Goal: Task Accomplishment & Management: Manage account settings

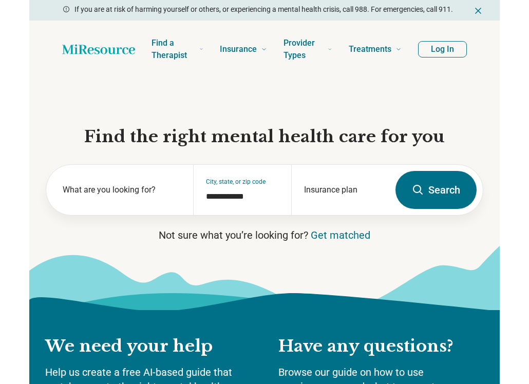
scroll to position [0, -13]
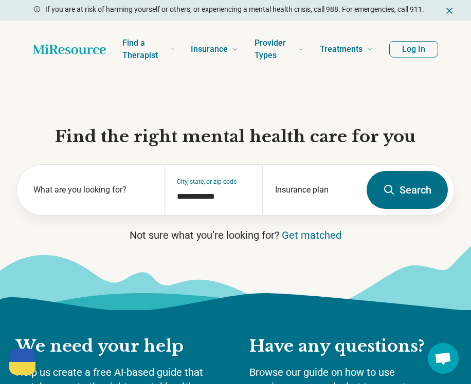
click at [422, 57] on button "Log In" at bounding box center [413, 49] width 49 height 16
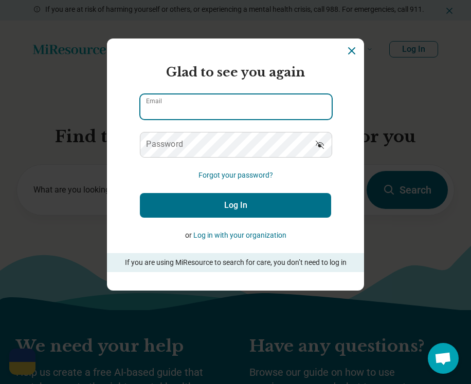
type input "**********"
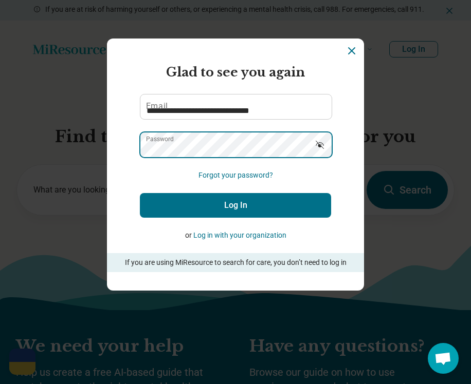
click at [235, 205] on button "Log In" at bounding box center [235, 205] width 191 height 25
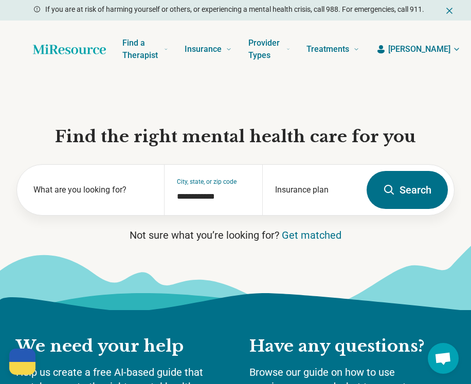
click at [417, 48] on span "[PERSON_NAME]" at bounding box center [419, 49] width 62 height 12
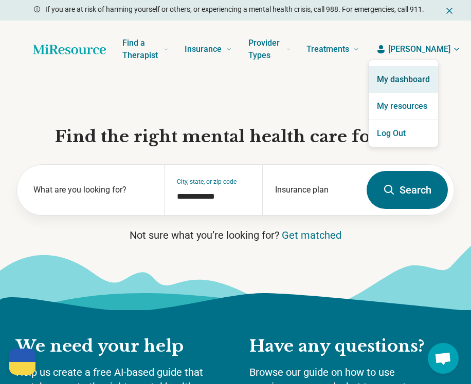
click at [407, 74] on link "My dashboard" at bounding box center [402, 79] width 69 height 27
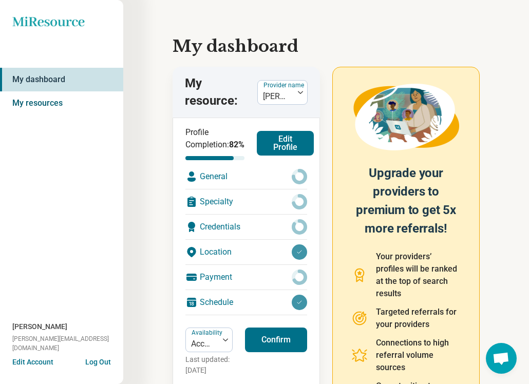
click at [49, 101] on link "My resources" at bounding box center [61, 103] width 123 height 24
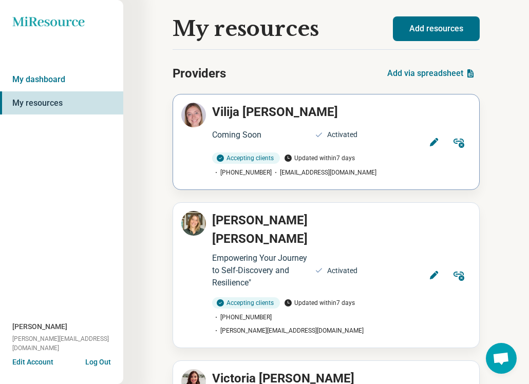
click at [429, 141] on icon at bounding box center [434, 142] width 10 height 10
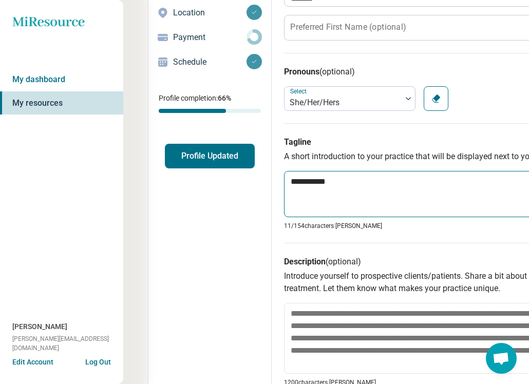
scroll to position [148, 0]
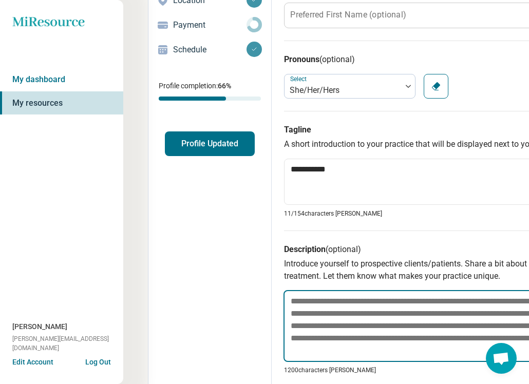
click at [357, 308] on textarea at bounding box center [470, 326] width 373 height 72
paste textarea "**********"
type textarea "*"
type textarea "**********"
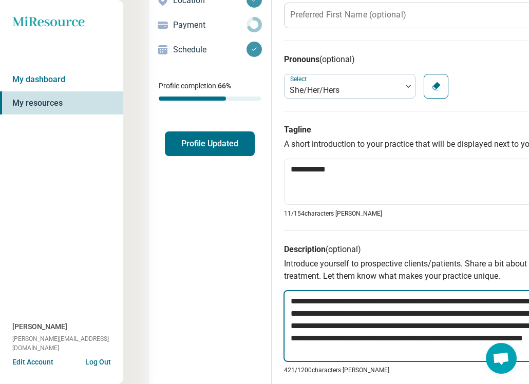
type textarea "*"
type textarea "**********"
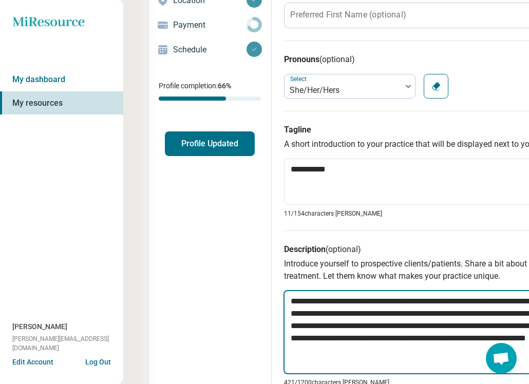
type textarea "*"
type textarea "**********"
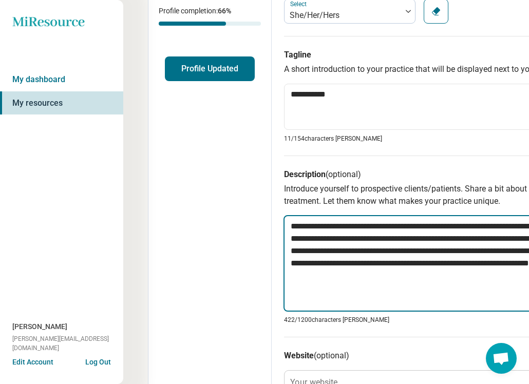
paste textarea "**********"
type textarea "*"
type textarea "**********"
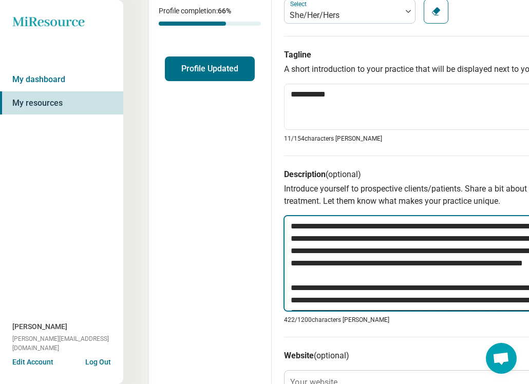
scroll to position [441, 0]
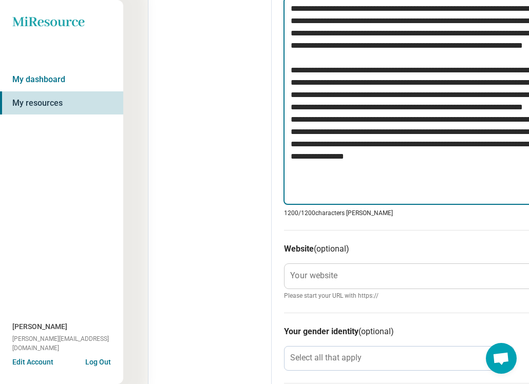
click at [376, 130] on textarea at bounding box center [470, 101] width 373 height 208
drag, startPoint x: 376, startPoint y: 130, endPoint x: 259, endPoint y: 82, distance: 126.9
click at [259, 82] on div "**********" at bounding box center [408, 127] width 521 height 1036
type textarea "*"
type textarea "**********"
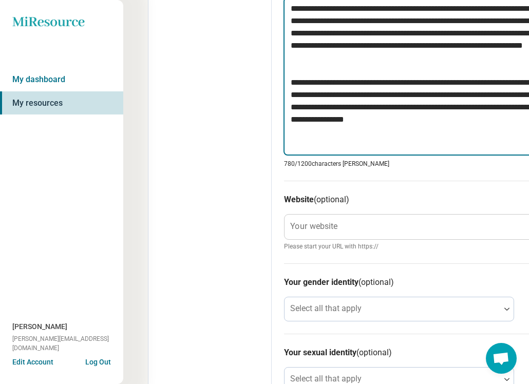
type textarea "*"
type textarea "**********"
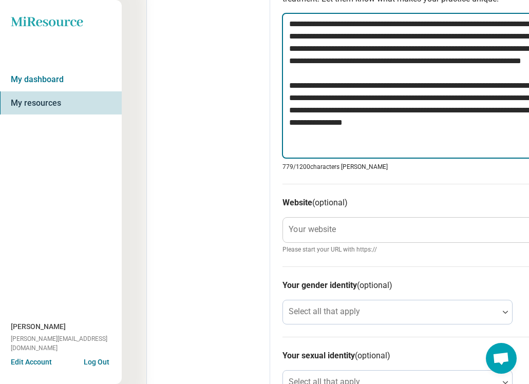
scroll to position [424, 2]
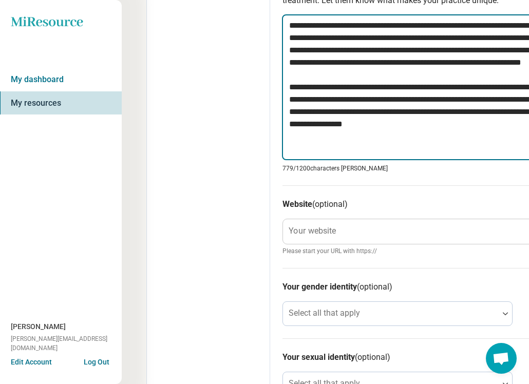
click at [470, 141] on textarea "**********" at bounding box center [468, 87] width 373 height 146
type textarea "*"
type textarea "**********"
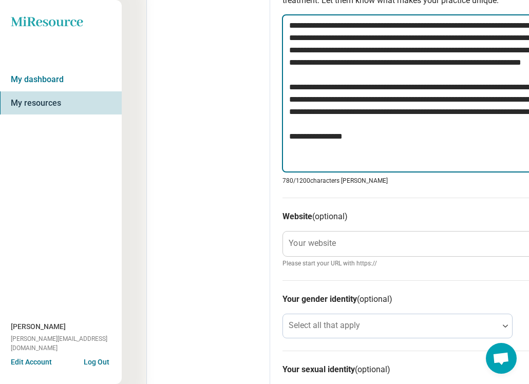
scroll to position [455, 2]
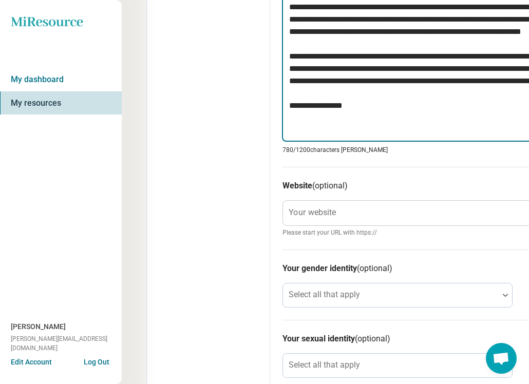
drag, startPoint x: 339, startPoint y: 132, endPoint x: 274, endPoint y: 131, distance: 65.2
click at [274, 131] on div "**********" at bounding box center [468, 88] width 397 height 986
paste textarea "**********"
type textarea "*"
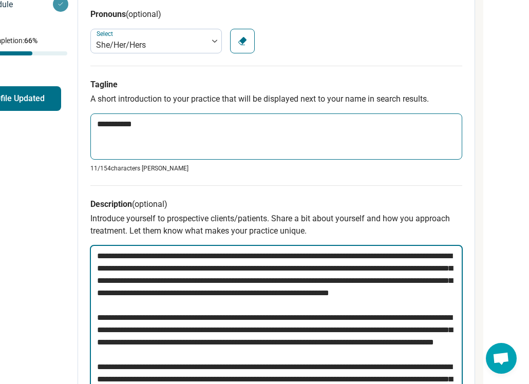
scroll to position [197, 194]
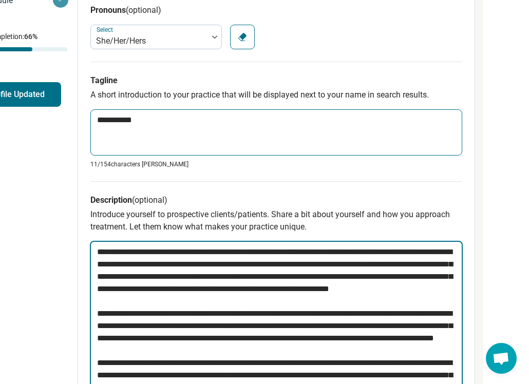
type textarea "**********"
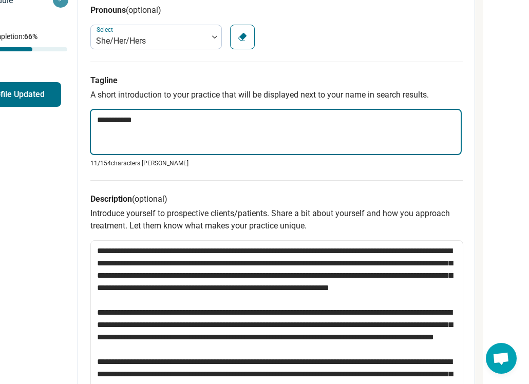
drag, startPoint x: 121, startPoint y: 121, endPoint x: 71, endPoint y: 117, distance: 50.0
click at [71, 117] on div "**********" at bounding box center [214, 357] width 521 height 1011
type textarea "*"
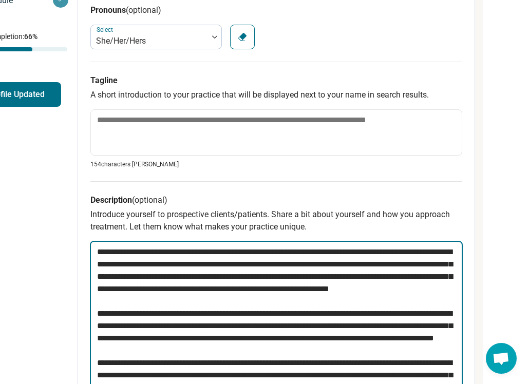
click at [173, 287] on textarea at bounding box center [276, 332] width 373 height 183
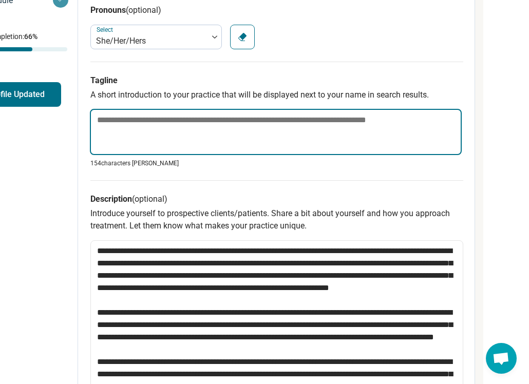
click at [215, 120] on textarea at bounding box center [276, 132] width 372 height 46
paste textarea "**********"
type textarea "*"
type textarea "**********"
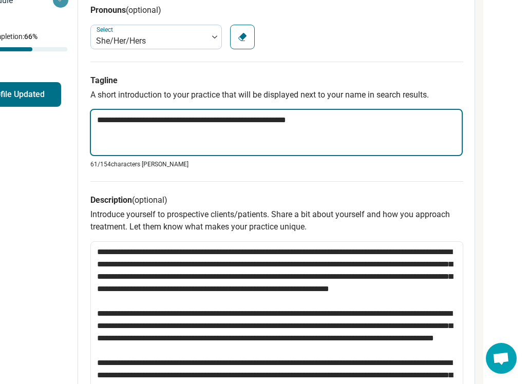
drag, startPoint x: 131, startPoint y: 119, endPoint x: 202, endPoint y: 116, distance: 71.5
click at [202, 116] on textarea "**********" at bounding box center [276, 132] width 373 height 47
type textarea "*"
type textarea "**********"
type textarea "*"
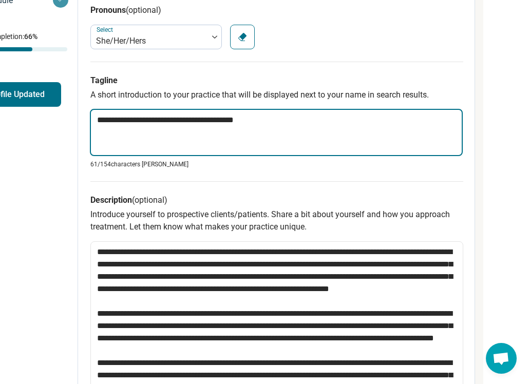
type textarea "**********"
type textarea "*"
type textarea "**********"
type textarea "*"
type textarea "**********"
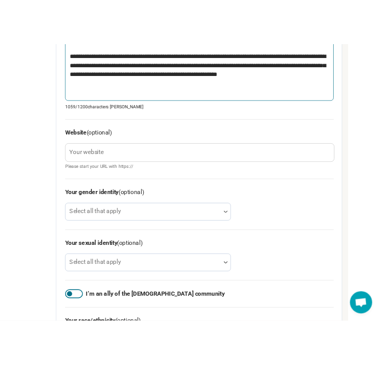
scroll to position [543, 0]
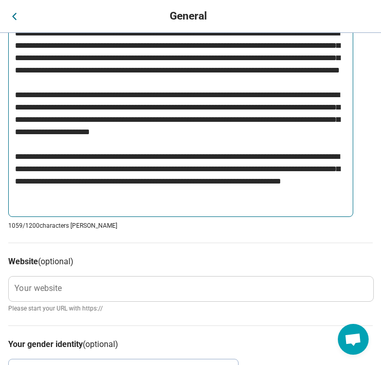
type textarea "*"
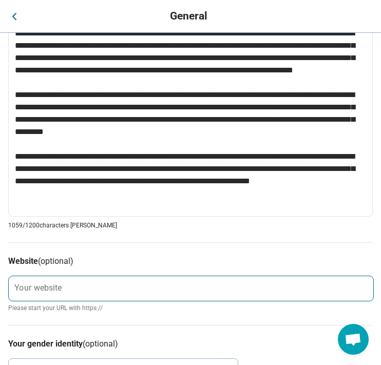
type textarea "**********"
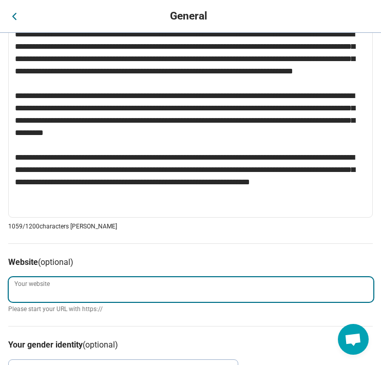
click at [55, 281] on input "Your website" at bounding box center [191, 289] width 365 height 25
type textarea "*"
click at [14, 292] on input "**********" at bounding box center [191, 289] width 365 height 25
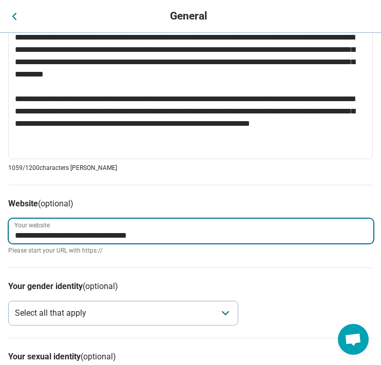
scroll to position [624, 0]
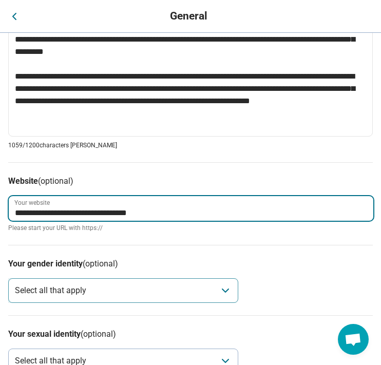
type input "**********"
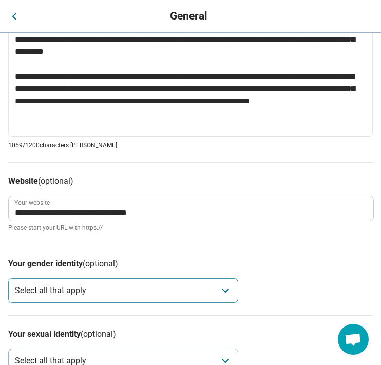
click at [147, 292] on div "Select all that apply" at bounding box center [123, 290] width 230 height 25
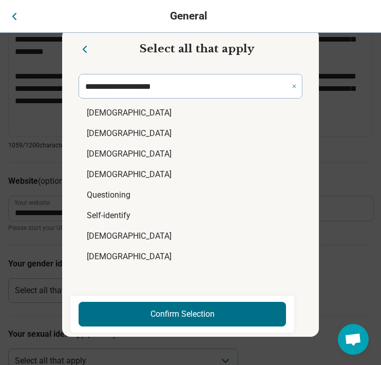
click at [142, 133] on li "[DEMOGRAPHIC_DATA]" at bounding box center [191, 133] width 224 height 21
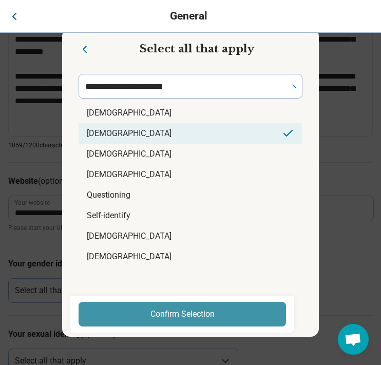
click at [154, 316] on button "Confirm Selection" at bounding box center [183, 314] width 208 height 25
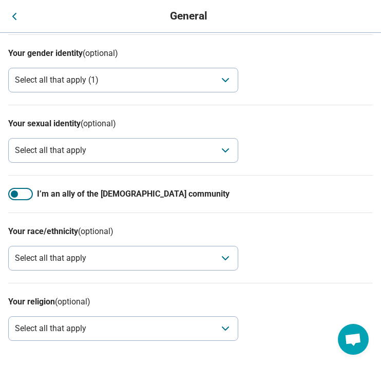
scroll to position [834, 0]
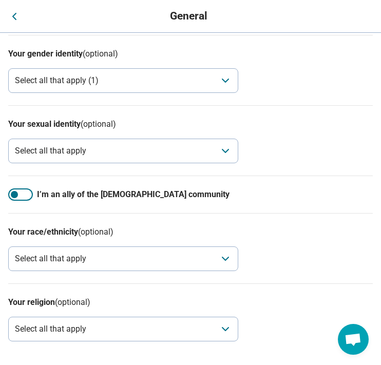
click at [30, 193] on div at bounding box center [20, 195] width 25 height 12
click at [30, 193] on div at bounding box center [26, 194] width 7 height 7
click at [30, 193] on div at bounding box center [20, 195] width 25 height 12
click at [53, 150] on div "Select all that apply" at bounding box center [50, 151] width 71 height 12
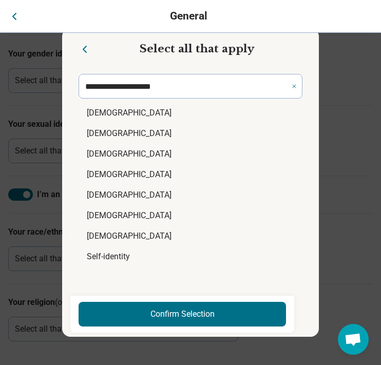
click at [106, 178] on li "[DEMOGRAPHIC_DATA]" at bounding box center [191, 174] width 224 height 21
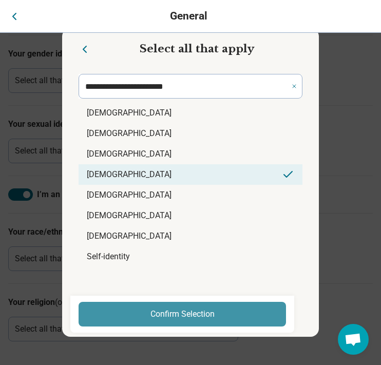
click at [146, 326] on button "Confirm Selection" at bounding box center [183, 314] width 208 height 25
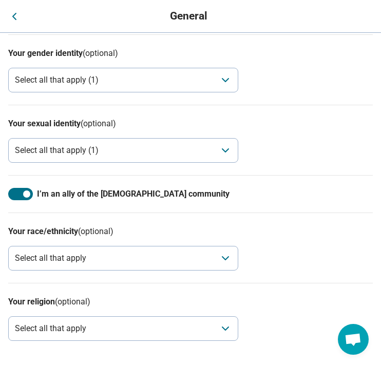
scroll to position [834, 0]
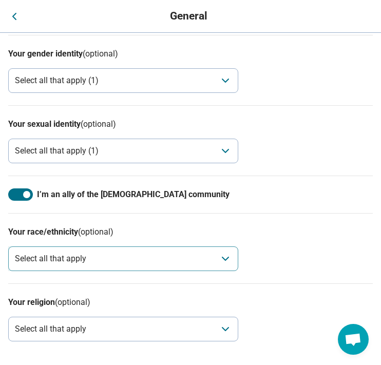
click at [137, 260] on div "Select all that apply" at bounding box center [123, 259] width 230 height 25
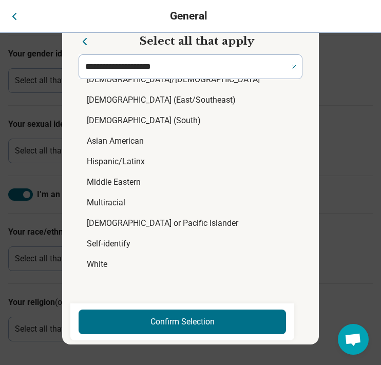
scroll to position [46, 0]
click at [122, 260] on li "White" at bounding box center [191, 265] width 224 height 21
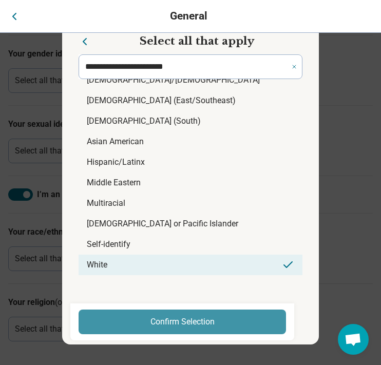
click at [127, 318] on button "Confirm Selection" at bounding box center [183, 322] width 208 height 25
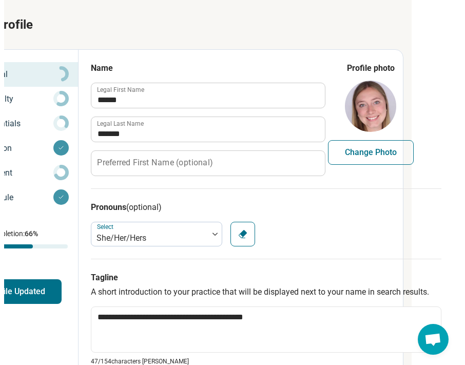
scroll to position [0, 196]
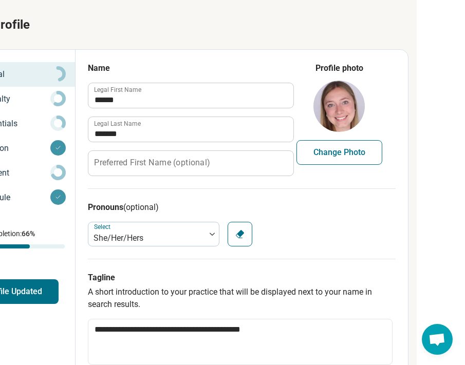
type textarea "*"
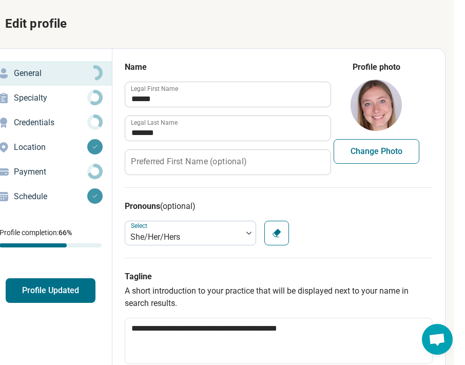
scroll to position [5, 158]
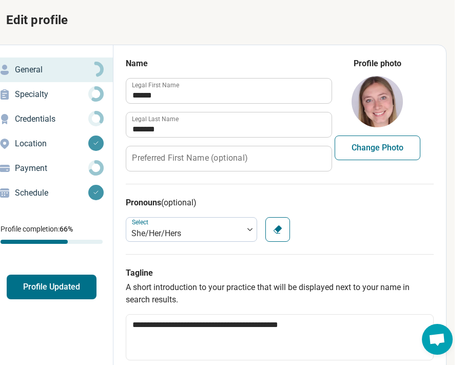
click at [59, 295] on button "Profile Updated" at bounding box center [52, 287] width 90 height 25
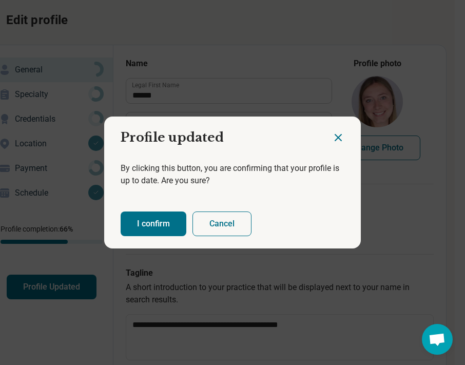
click at [172, 213] on button "I confirm" at bounding box center [154, 224] width 66 height 25
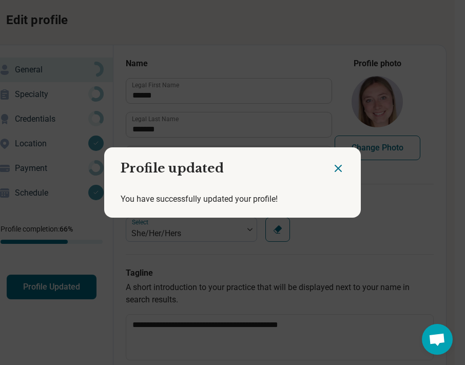
click at [339, 163] on icon "Close dialog" at bounding box center [338, 168] width 12 height 12
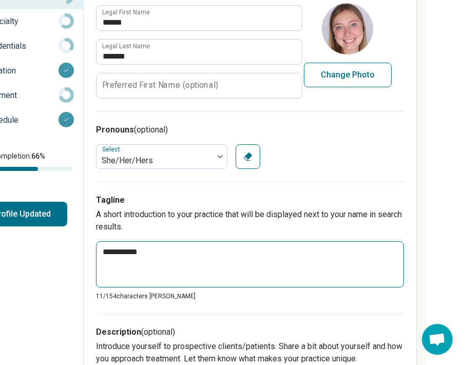
scroll to position [79, 188]
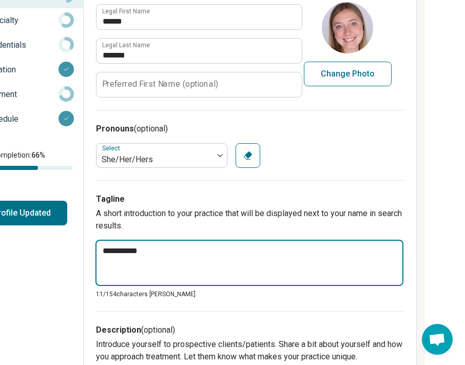
drag, startPoint x: 168, startPoint y: 250, endPoint x: 73, endPoint y: 245, distance: 95.7
paste textarea "**********"
type textarea "*"
type textarea "**********"
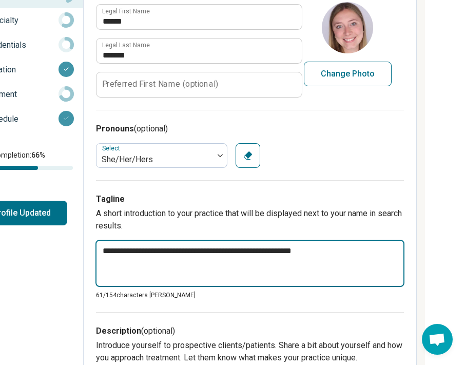
drag, startPoint x: 229, startPoint y: 251, endPoint x: 55, endPoint y: 245, distance: 174.2
click at [173, 257] on textarea "**********" at bounding box center [250, 263] width 309 height 47
drag, startPoint x: 139, startPoint y: 251, endPoint x: 211, endPoint y: 249, distance: 71.9
click at [211, 249] on textarea "**********" at bounding box center [250, 263] width 309 height 47
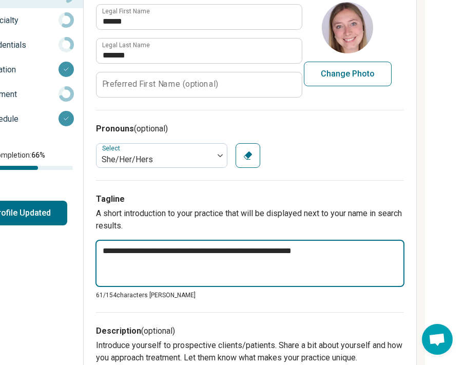
type textarea "*"
type textarea "**********"
type textarea "*"
type textarea "**********"
type textarea "*"
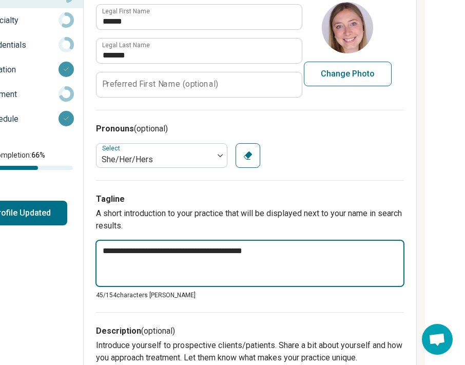
type textarea "**********"
type textarea "*"
type textarea "**********"
type textarea "*"
type textarea "**********"
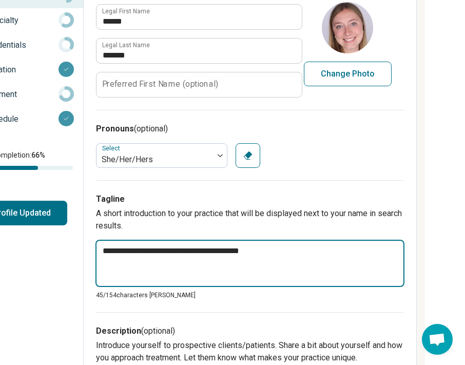
type textarea "*"
type textarea "**********"
type textarea "*"
type textarea "**********"
type textarea "*"
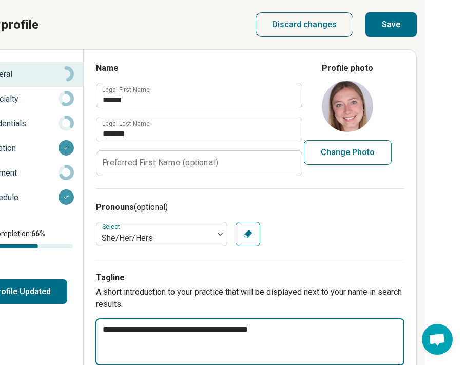
scroll to position [0, 188]
type textarea "**********"
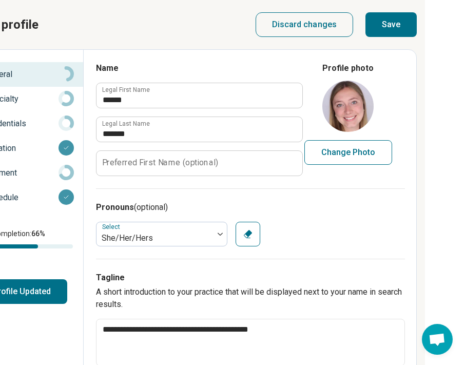
click at [393, 27] on button "Save" at bounding box center [391, 24] width 51 height 25
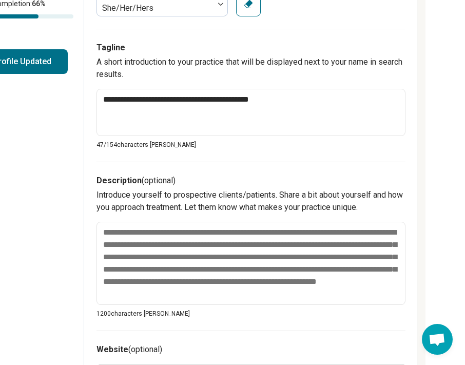
scroll to position [264, 187]
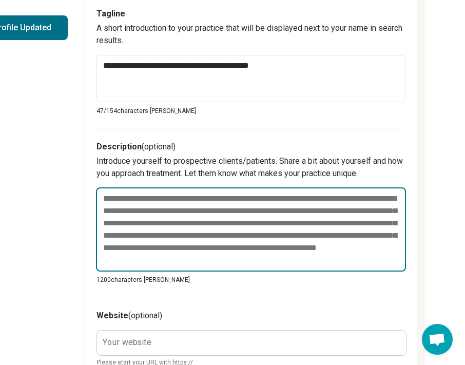
click at [323, 210] on textarea at bounding box center [251, 229] width 310 height 84
paste textarea "**********"
type textarea "*"
type textarea "**********"
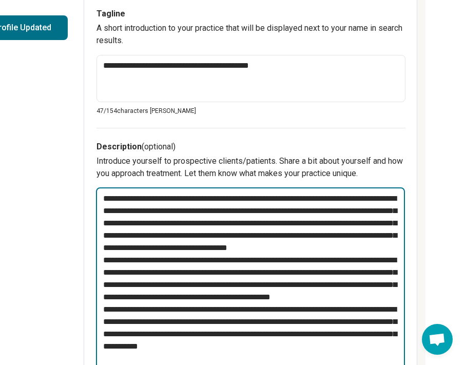
scroll to position [274, 187]
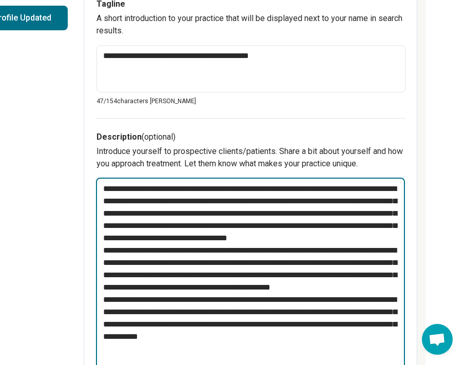
click at [217, 248] on textarea at bounding box center [250, 275] width 309 height 195
type textarea "*"
type textarea "**********"
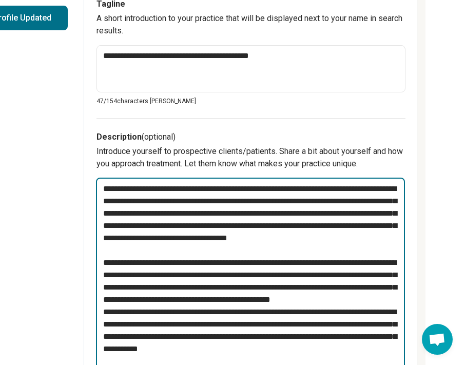
click at [190, 324] on textarea at bounding box center [250, 282] width 309 height 208
type textarea "*"
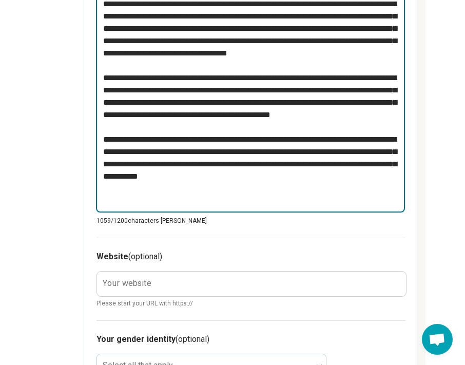
scroll to position [462, 187]
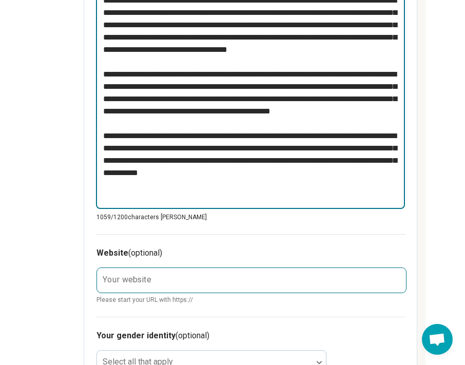
type textarea "**********"
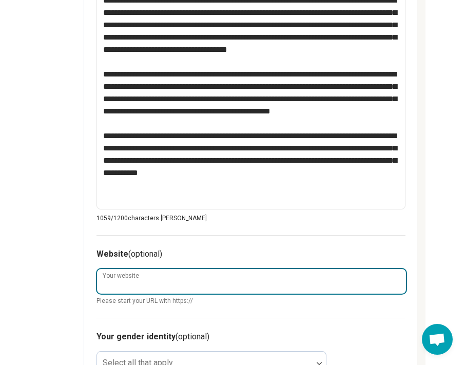
click at [178, 286] on input "Your website" at bounding box center [251, 281] width 309 height 25
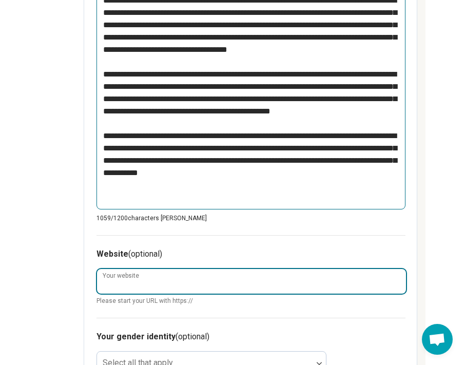
type textarea "*"
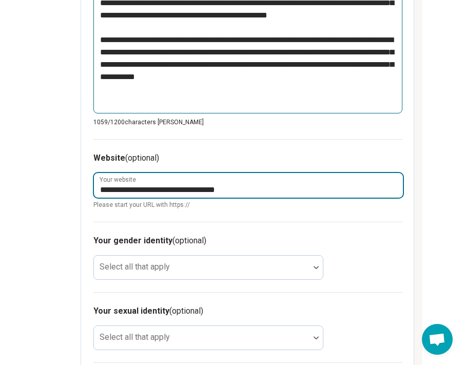
scroll to position [557, 192]
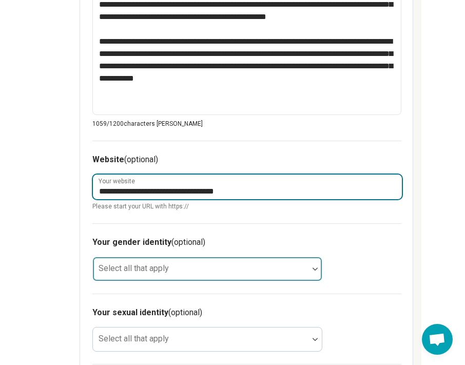
type input "**********"
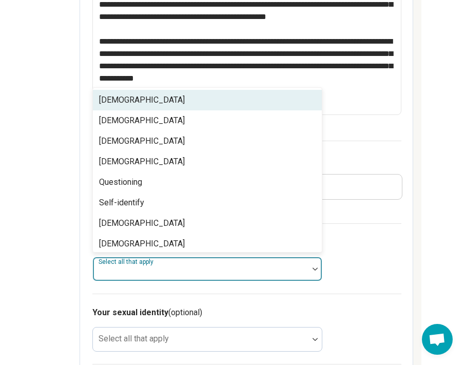
click at [147, 268] on div "Select all that apply" at bounding box center [207, 269] width 230 height 25
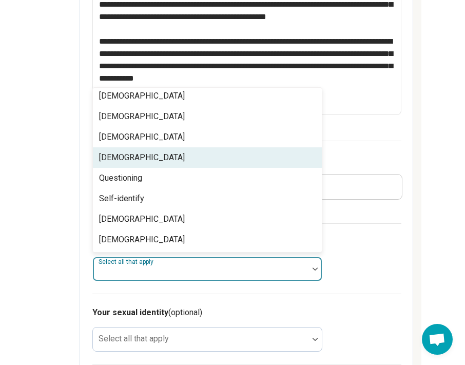
scroll to position [0, 0]
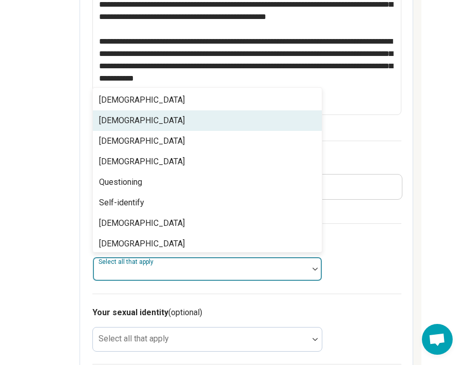
click at [147, 117] on div "[DEMOGRAPHIC_DATA]" at bounding box center [142, 121] width 86 height 12
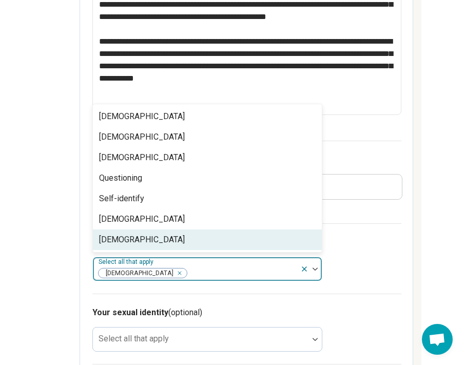
click at [156, 300] on div "Your sexual identity (optional) Select all that apply" at bounding box center [246, 329] width 309 height 70
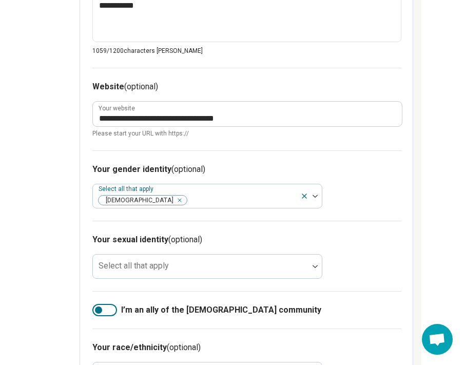
scroll to position [632, 192]
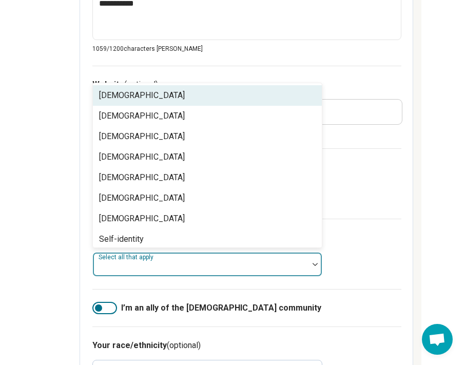
click at [157, 261] on div "Select all that apply" at bounding box center [207, 264] width 230 height 25
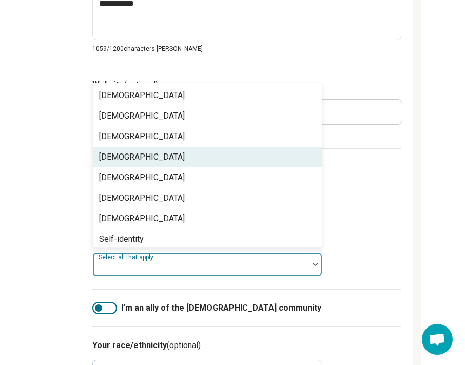
click at [142, 162] on div "[DEMOGRAPHIC_DATA]" at bounding box center [207, 157] width 229 height 21
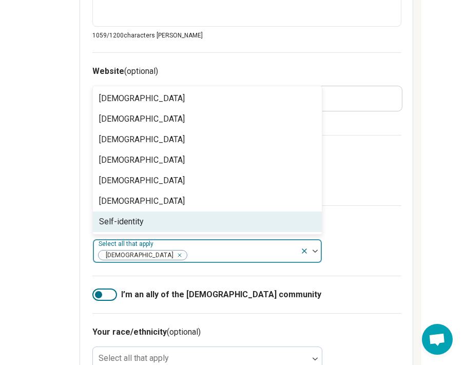
scroll to position [646, 192]
click at [141, 270] on div "Your sexual identity (optional) option Heterosexual, selected. Self-identity, 7…" at bounding box center [246, 240] width 309 height 70
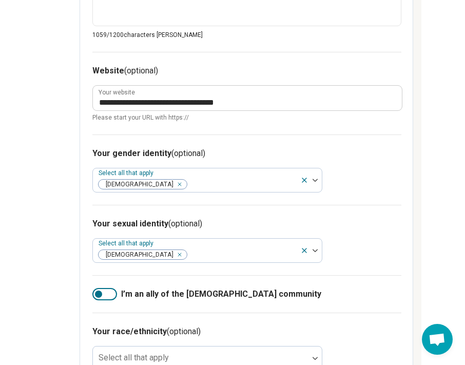
click at [111, 294] on div at bounding box center [104, 294] width 25 height 12
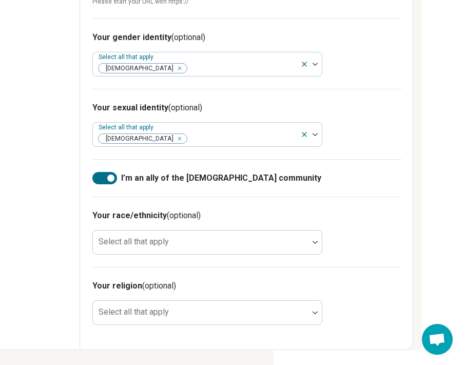
scroll to position [761, 192]
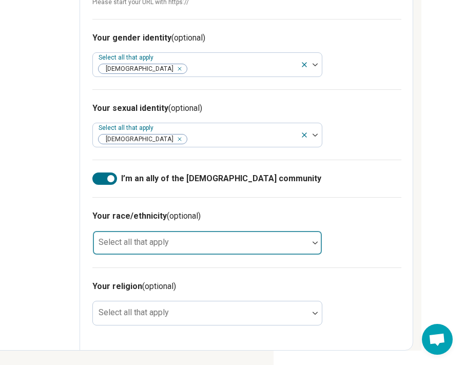
click at [141, 233] on div "Select all that apply" at bounding box center [207, 243] width 230 height 25
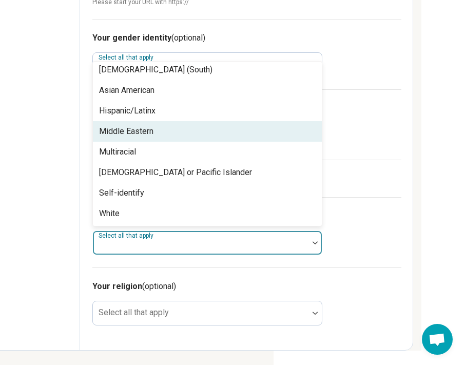
scroll to position [66, 0]
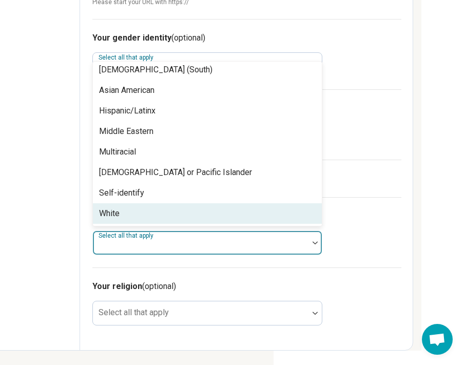
click at [131, 213] on div "White" at bounding box center [207, 213] width 229 height 21
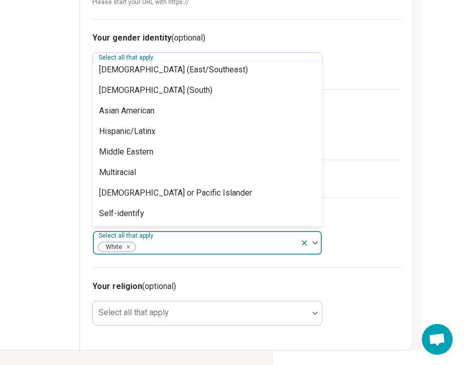
scroll to position [45, 0]
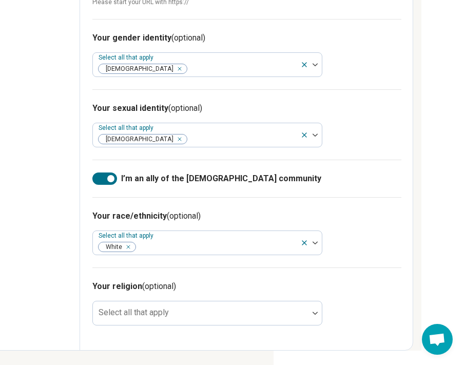
click at [192, 268] on div "Your religion (optional) Select all that apply" at bounding box center [246, 303] width 309 height 70
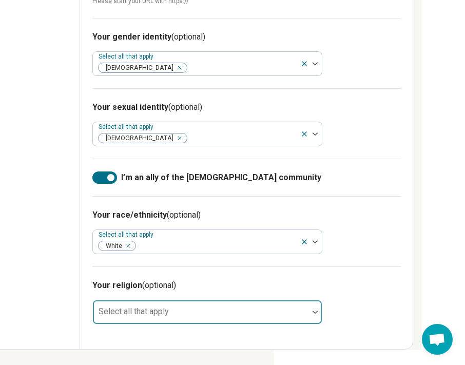
scroll to position [761, 192]
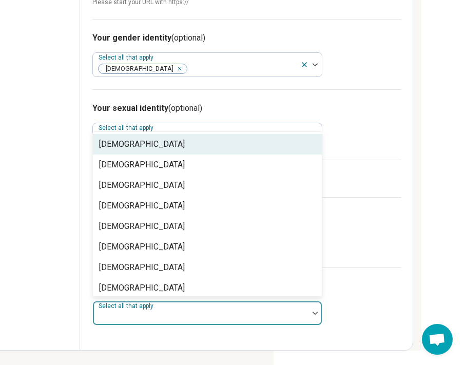
click at [177, 310] on div at bounding box center [201, 317] width 208 height 14
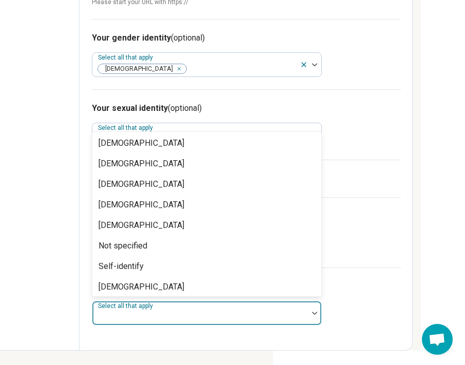
scroll to position [47, 0]
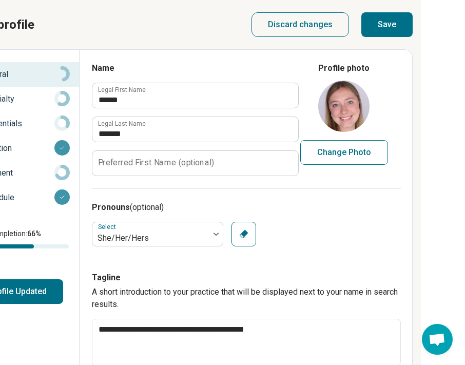
scroll to position [0, 192]
click at [388, 23] on button "Save" at bounding box center [387, 24] width 51 height 25
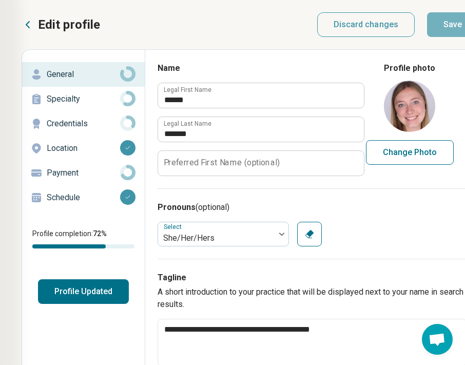
scroll to position [0, 125]
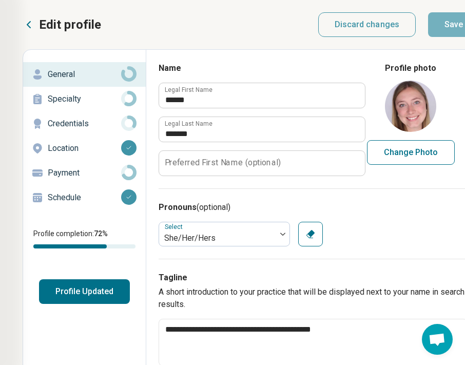
click at [75, 293] on button "Profile Updated" at bounding box center [84, 291] width 91 height 25
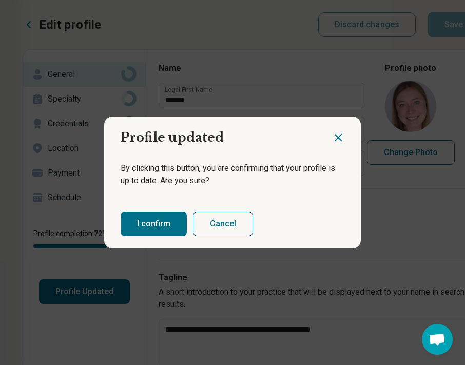
click at [164, 218] on button "I confirm" at bounding box center [154, 224] width 66 height 25
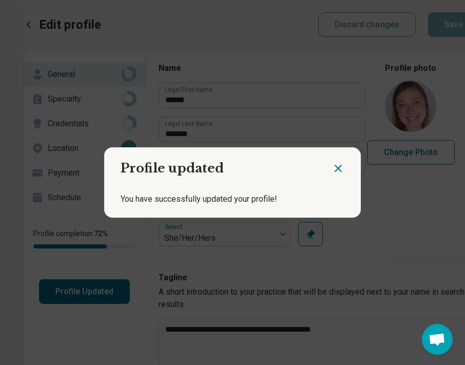
click at [341, 171] on icon "Close dialog" at bounding box center [338, 168] width 12 height 12
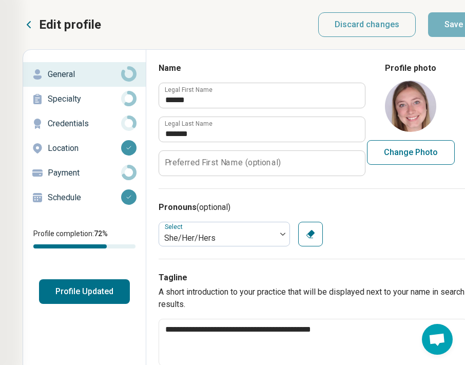
click at [90, 93] on div "Specialty" at bounding box center [84, 99] width 106 height 16
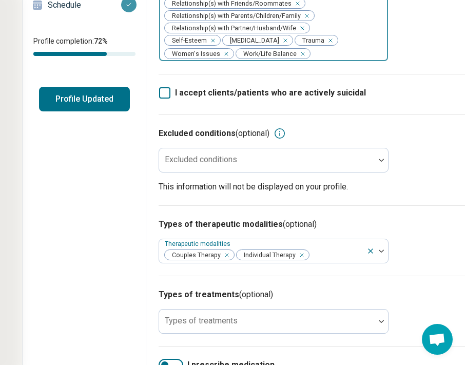
scroll to position [209, 125]
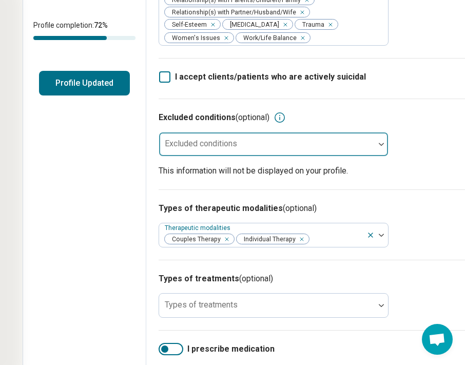
click at [204, 157] on div "Excluded conditions" at bounding box center [274, 144] width 230 height 25
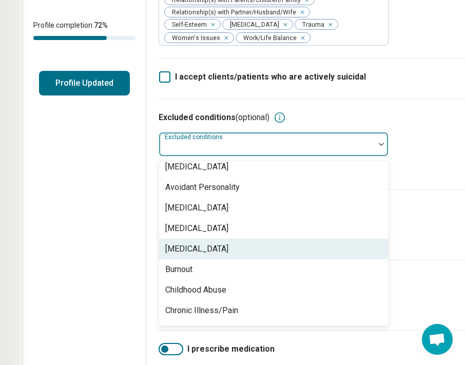
scroll to position [213, 0]
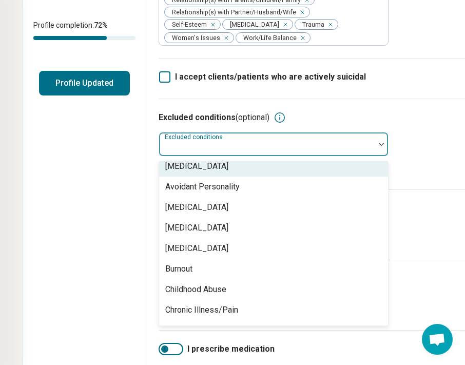
click at [173, 99] on div "I accept clients/patients who are actively suicidal" at bounding box center [313, 78] width 308 height 41
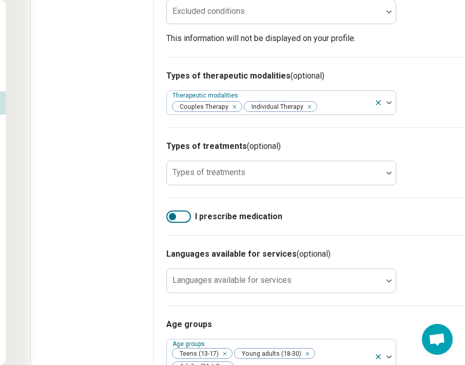
scroll to position [340, 118]
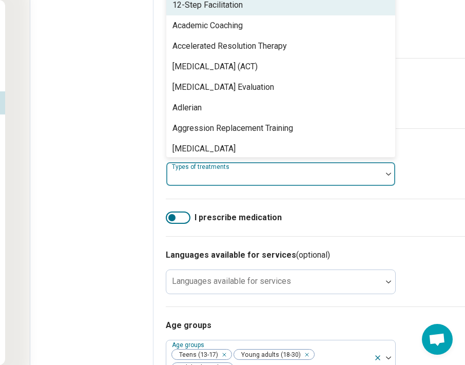
click at [265, 185] on div at bounding box center [275, 178] width 208 height 14
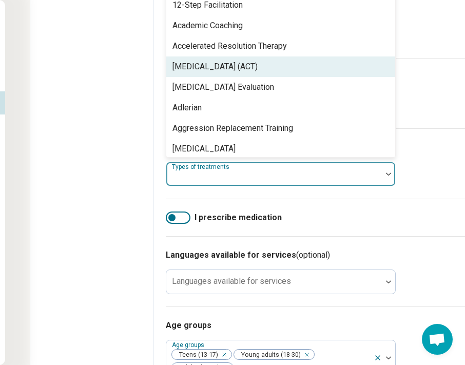
click at [244, 73] on div "Acceptance and Commitment Therapy (ACT)" at bounding box center [215, 67] width 85 height 12
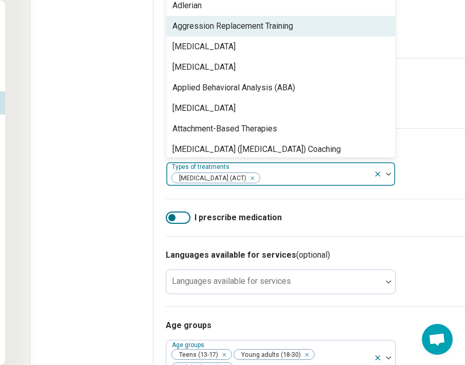
scroll to position [84, 0]
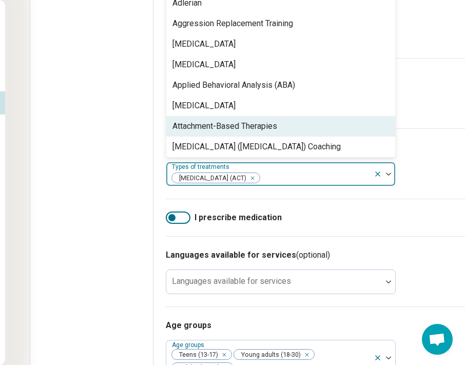
click at [234, 133] on div "Attachment-Based Therapies" at bounding box center [225, 126] width 105 height 12
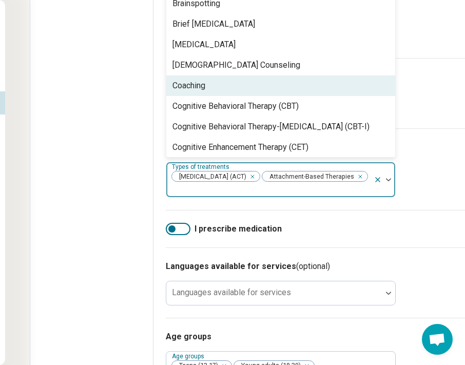
scroll to position [324, 0]
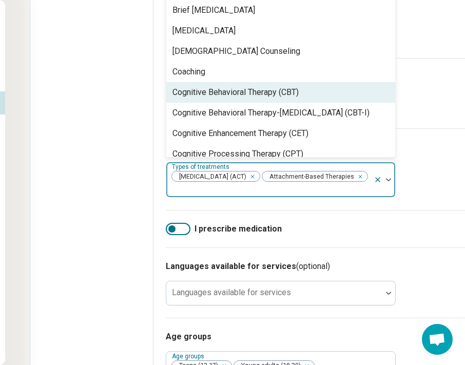
click at [229, 99] on div "Cognitive Behavioral Therapy (CBT)" at bounding box center [236, 92] width 126 height 12
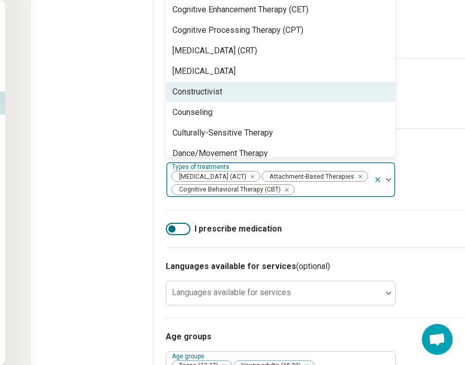
scroll to position [430, 0]
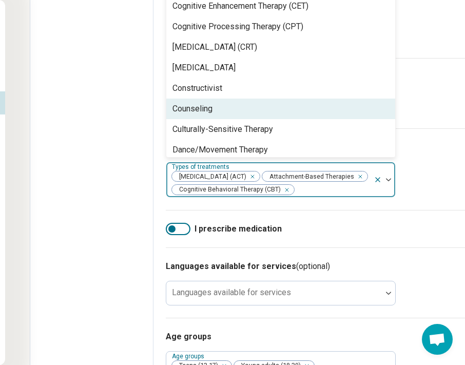
click at [223, 119] on div "Counseling" at bounding box center [280, 109] width 229 height 21
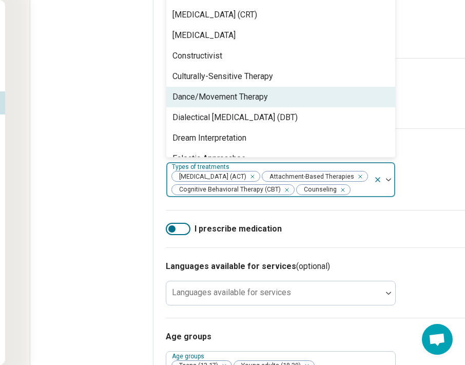
scroll to position [464, 0]
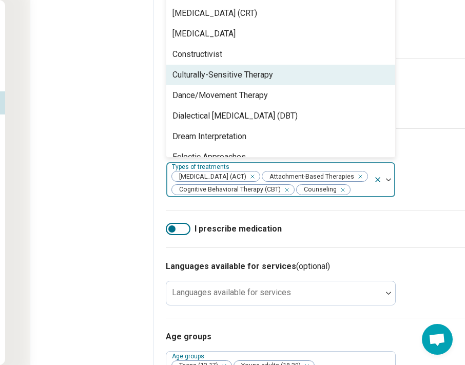
click at [222, 81] on div "Culturally-Sensitive Therapy" at bounding box center [223, 75] width 101 height 12
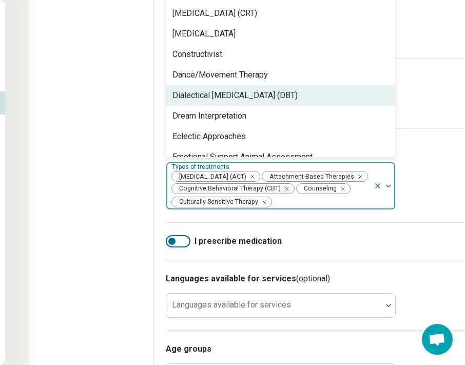
click at [222, 102] on div "Dialectical Behavior Therapy (DBT)" at bounding box center [235, 95] width 125 height 12
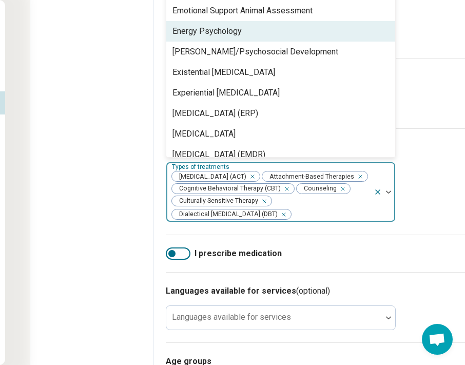
scroll to position [604, 0]
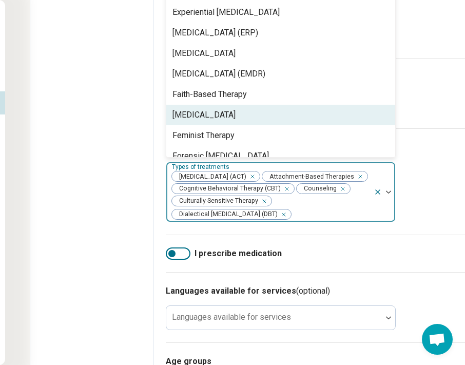
click at [223, 121] on div "Family Systems Therapy" at bounding box center [204, 115] width 63 height 12
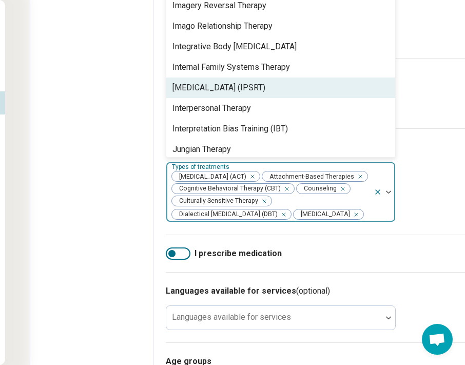
scroll to position [948, 0]
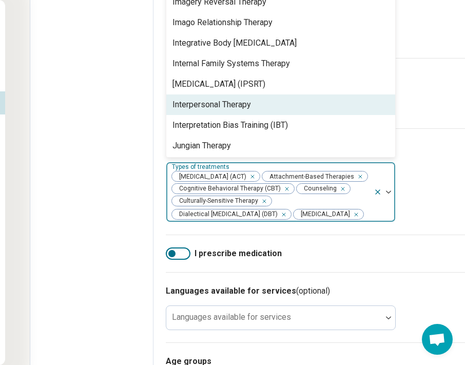
click at [221, 111] on div "Interpersonal Therapy" at bounding box center [212, 105] width 79 height 12
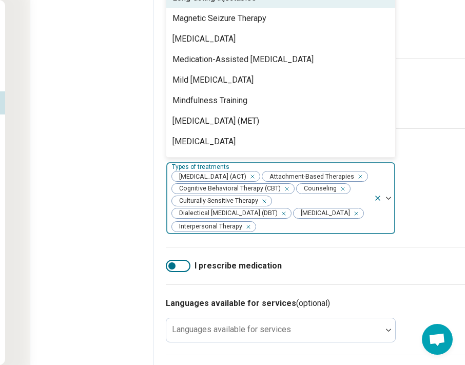
scroll to position [1139, 0]
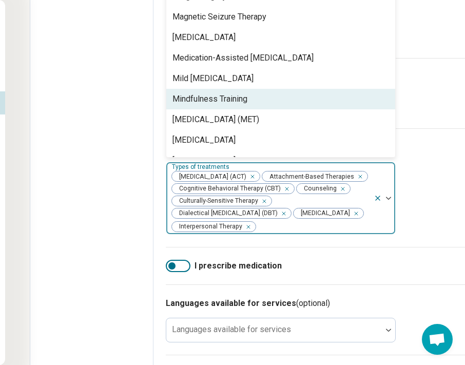
click at [219, 105] on div "Mindfulness Training" at bounding box center [210, 99] width 75 height 12
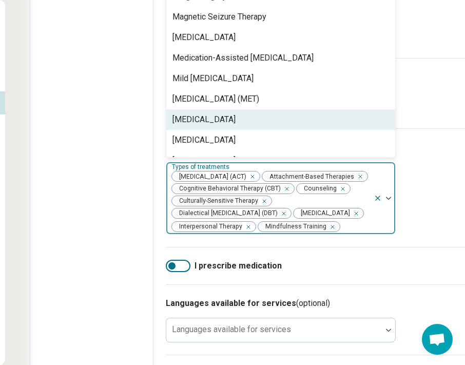
click at [216, 126] on div "Motivational Interviewing" at bounding box center [204, 120] width 63 height 12
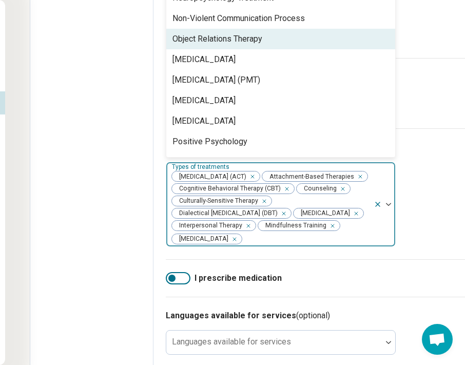
scroll to position [1312, 0]
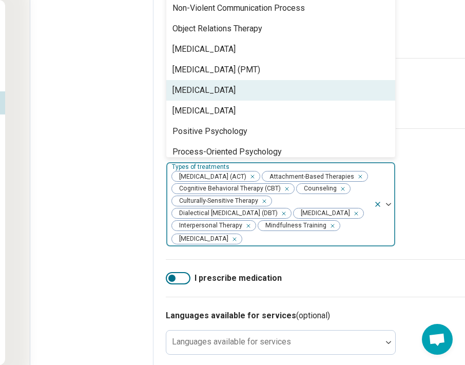
click at [219, 97] on div "Person-Centered Therapy" at bounding box center [204, 90] width 63 height 12
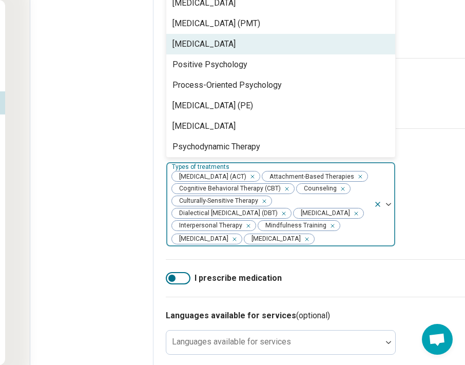
scroll to position [1365, 0]
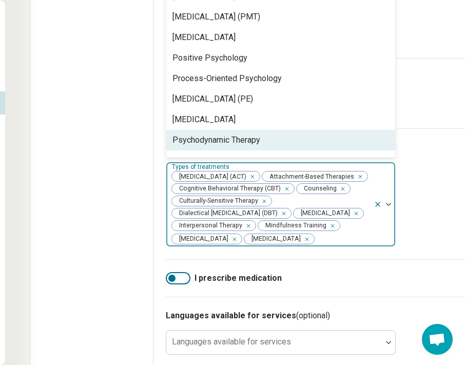
click at [218, 146] on div "Psychodynamic Therapy" at bounding box center [217, 140] width 88 height 12
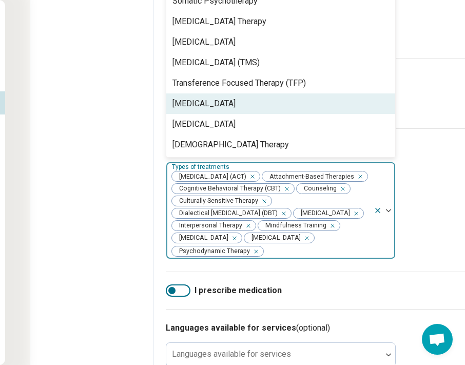
scroll to position [340, 118]
click at [218, 110] on div "Trauma-Focused Cognitive Behavioral Therapy" at bounding box center [204, 104] width 63 height 12
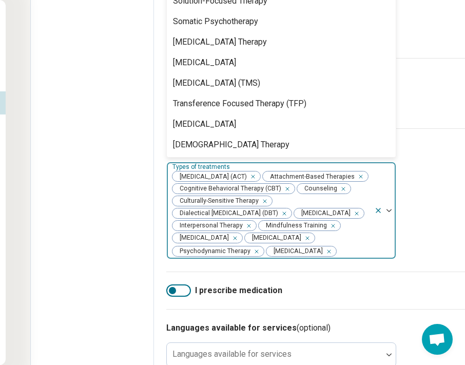
scroll to position [1710, 0]
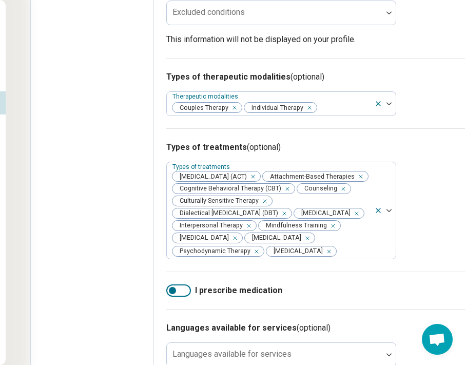
click at [111, 119] on div "Edit profile General Specialty Credentials Location Payment Schedule Profile co…" at bounding box center [92, 133] width 123 height 846
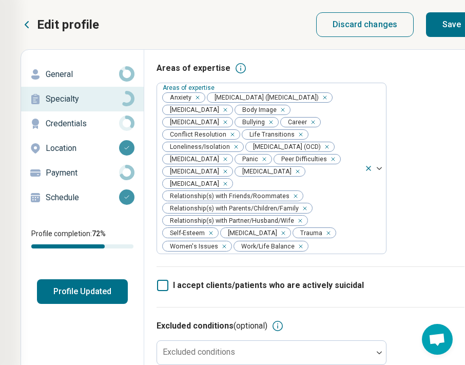
scroll to position [0, 127]
click at [441, 23] on button "Save" at bounding box center [451, 24] width 51 height 25
click at [74, 123] on p "Credentials" at bounding box center [82, 124] width 73 height 12
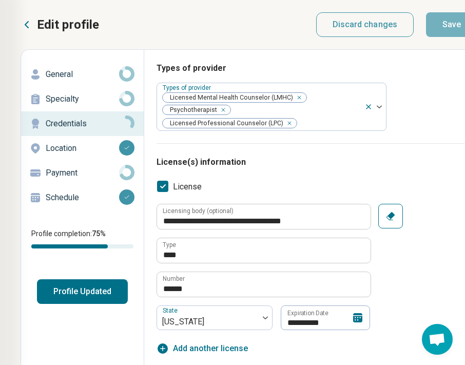
click at [93, 94] on p "Specialty" at bounding box center [82, 99] width 73 height 12
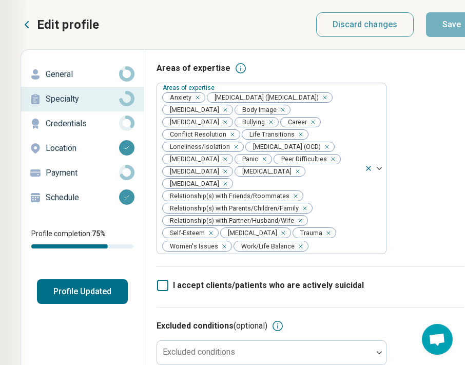
click at [95, 117] on div "Credentials" at bounding box center [82, 124] width 106 height 16
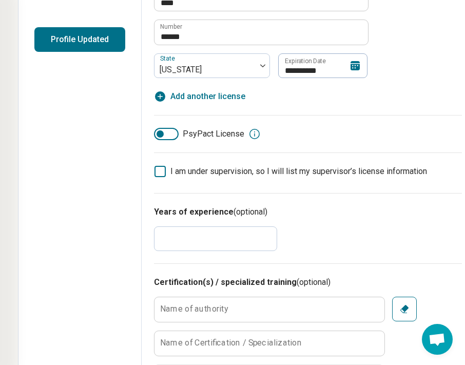
scroll to position [254, 130]
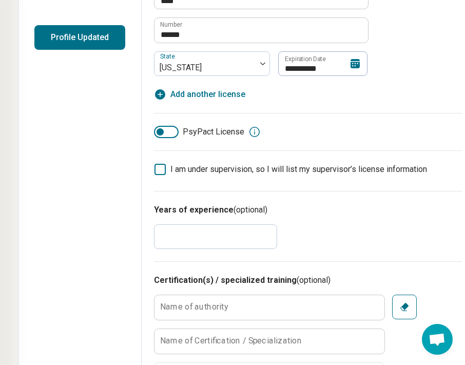
click at [216, 239] on input "*" at bounding box center [215, 236] width 123 height 25
type textarea "*"
type input "*"
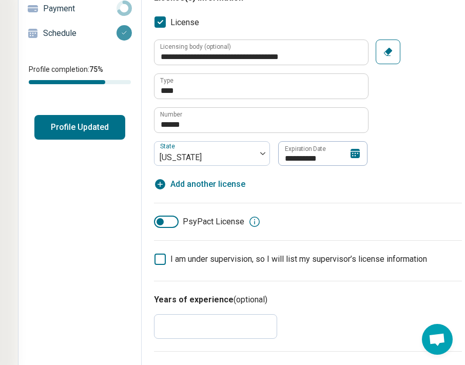
scroll to position [159, 131]
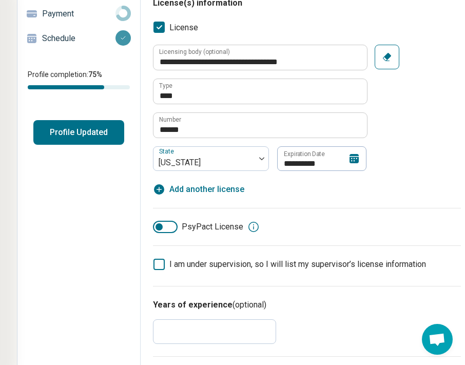
click at [185, 191] on span "Add another license" at bounding box center [207, 189] width 75 height 12
type textarea "*"
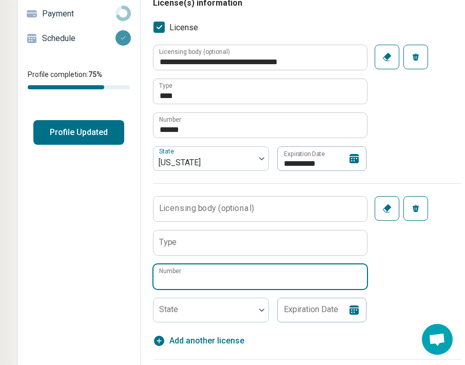
click at [212, 279] on input "Number" at bounding box center [261, 277] width 214 height 25
paste input "*********"
type input "*********"
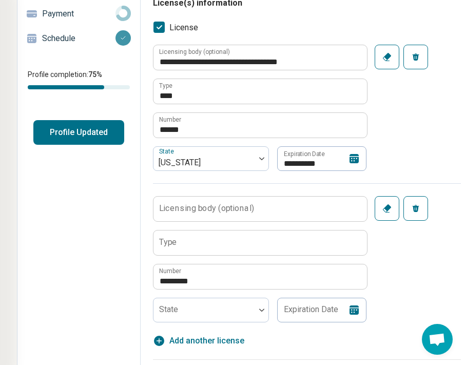
click at [198, 257] on fieldset "Licensing body (optional) Type ********* Number State Expiration Date" at bounding box center [260, 259] width 214 height 126
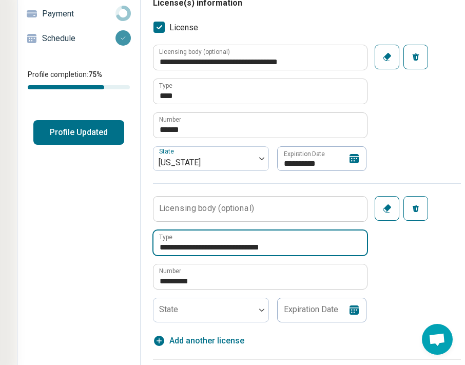
click at [266, 250] on input "**********" at bounding box center [261, 243] width 214 height 25
click at [299, 249] on input "**********" at bounding box center [261, 243] width 214 height 25
type input "**********"
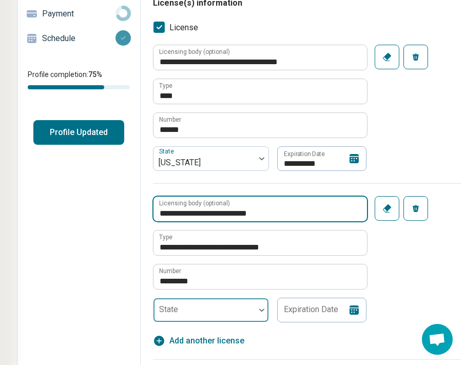
type input "**********"
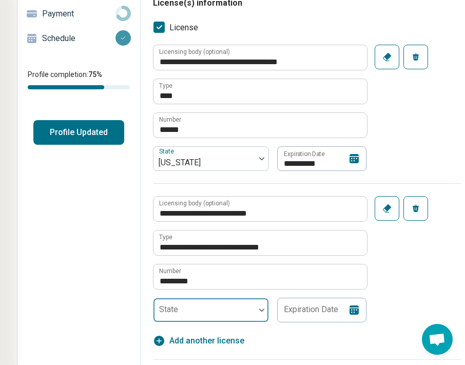
click at [198, 299] on div at bounding box center [205, 310] width 102 height 23
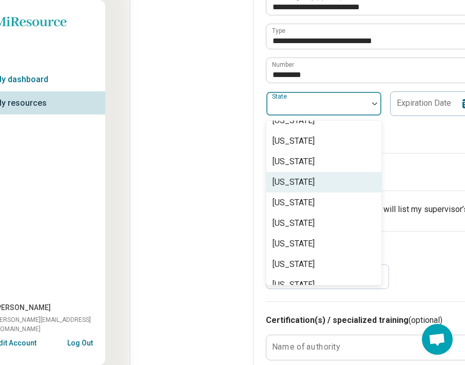
scroll to position [58, 0]
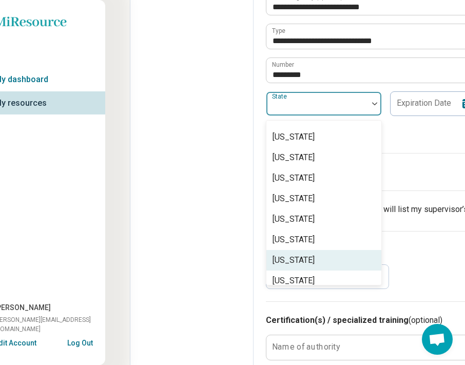
click at [320, 257] on div "Florida" at bounding box center [324, 260] width 115 height 21
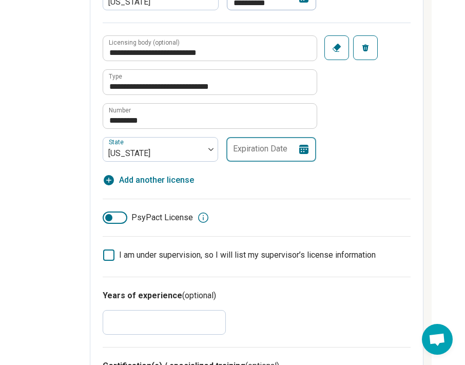
scroll to position [320, 184]
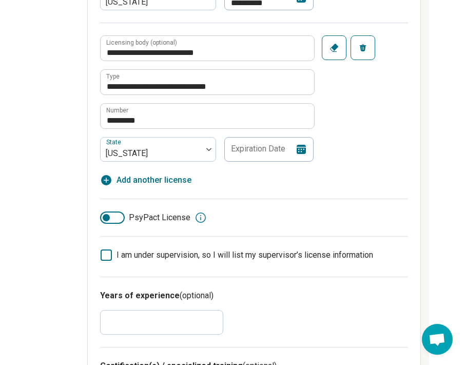
click at [304, 146] on icon at bounding box center [301, 149] width 9 height 9
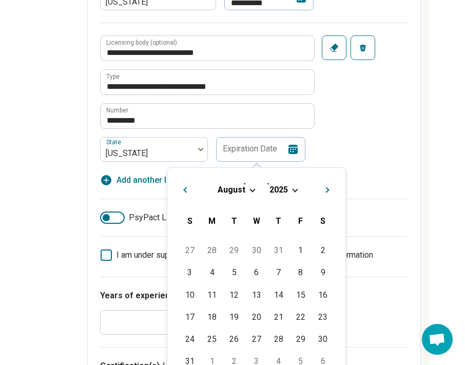
click at [290, 186] on div "August 2025" at bounding box center [257, 189] width 162 height 11
click at [288, 191] on div "2025" at bounding box center [279, 189] width 20 height 11
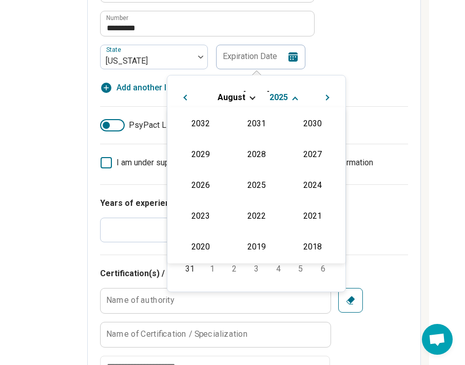
scroll to position [417, 185]
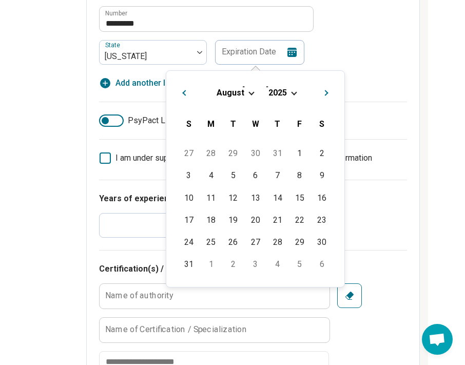
click at [327, 93] on span "Next Month" at bounding box center [327, 94] width 0 height 12
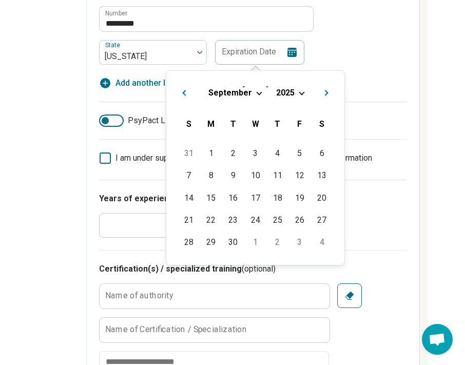
click at [290, 94] on span "2025" at bounding box center [285, 93] width 18 height 10
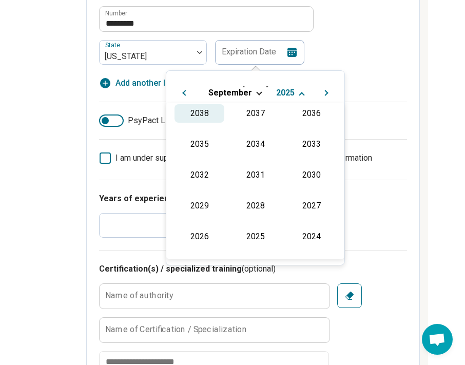
scroll to position [124, 0]
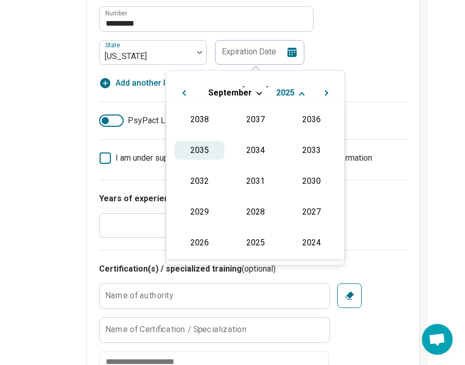
click at [208, 149] on div "2035" at bounding box center [200, 150] width 50 height 18
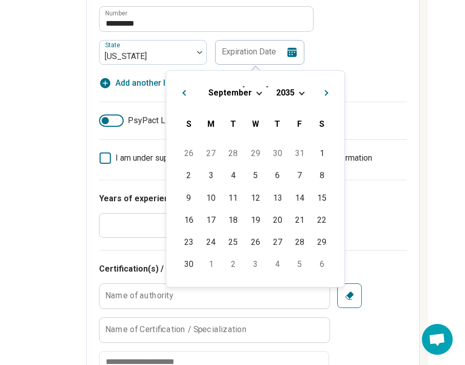
click at [241, 90] on span "September" at bounding box center [231, 93] width 44 height 10
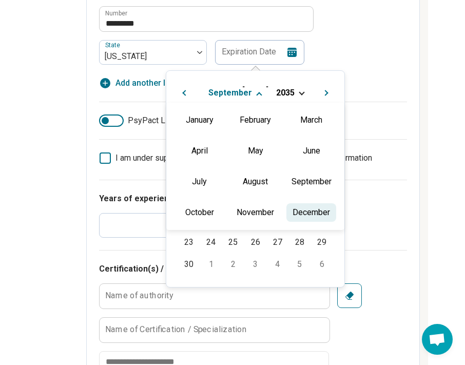
click at [305, 206] on div "December" at bounding box center [312, 212] width 50 height 18
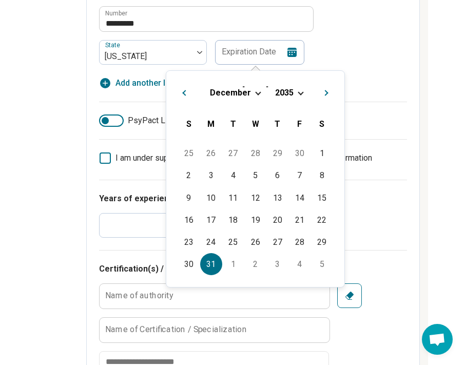
click at [207, 264] on div "31" at bounding box center [211, 264] width 22 height 22
type input "**********"
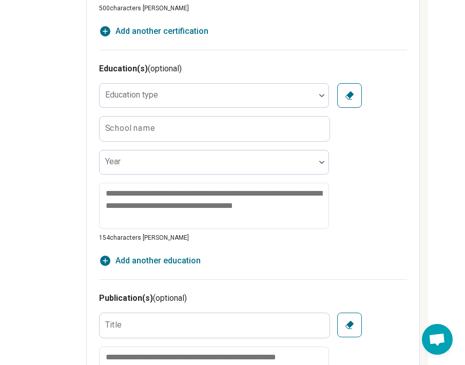
scroll to position [802, 185]
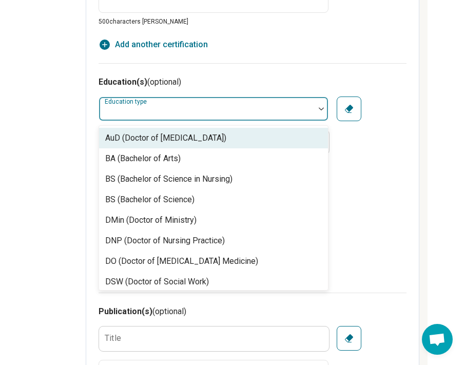
click at [198, 116] on div at bounding box center [207, 113] width 208 height 14
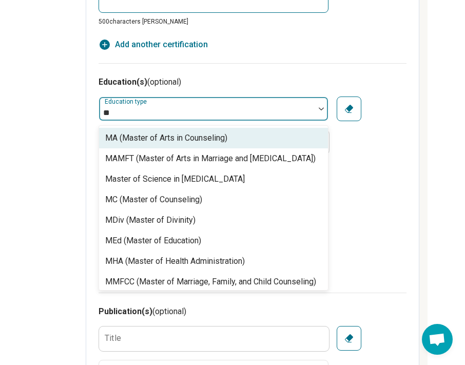
type input "*"
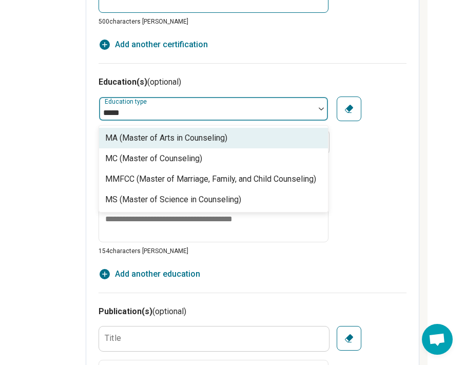
type input "******"
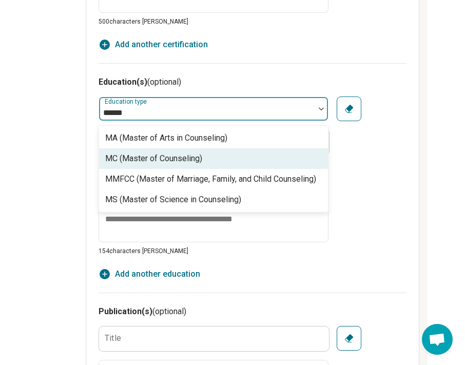
click at [190, 163] on div "MC (Master of Counseling)" at bounding box center [153, 159] width 97 height 12
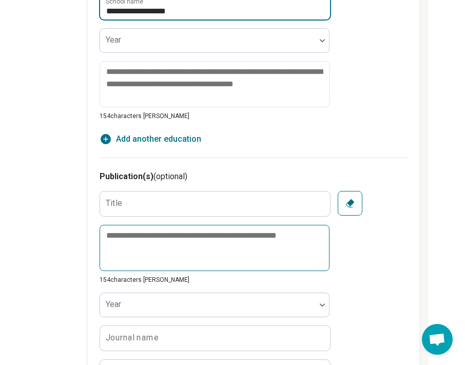
scroll to position [937, 184]
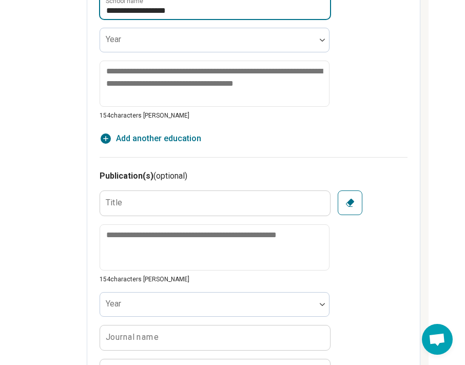
type input "**********"
click at [185, 139] on span "Add another education" at bounding box center [158, 139] width 85 height 12
type textarea "*"
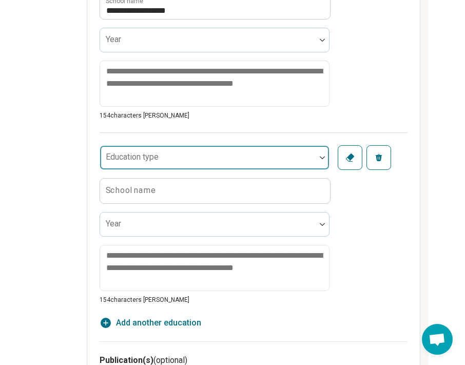
click at [183, 162] on div at bounding box center [208, 162] width 208 height 14
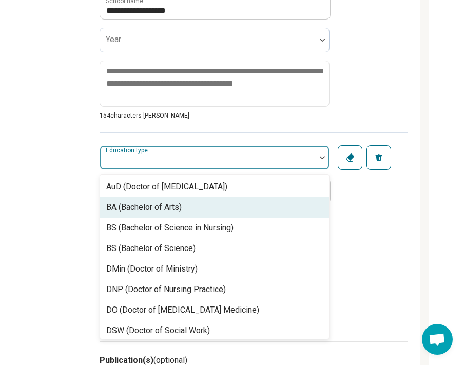
click at [162, 202] on div "BA (Bachelor of Arts)" at bounding box center [144, 207] width 76 height 12
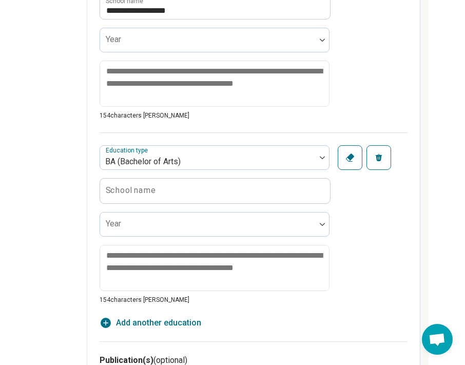
click at [151, 190] on label "School name" at bounding box center [131, 190] width 50 height 8
click at [151, 190] on input "School name" at bounding box center [215, 191] width 230 height 25
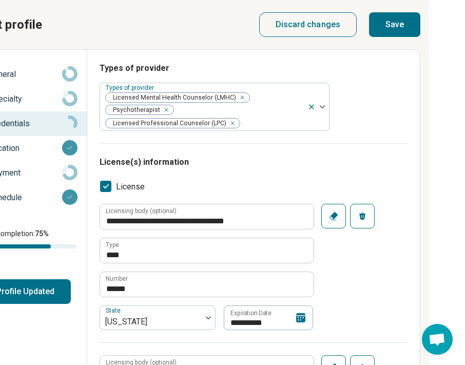
scroll to position [0, 184]
type input "**********"
click at [400, 24] on button "Save" at bounding box center [394, 24] width 51 height 25
click at [397, 26] on button "Save" at bounding box center [394, 24] width 51 height 25
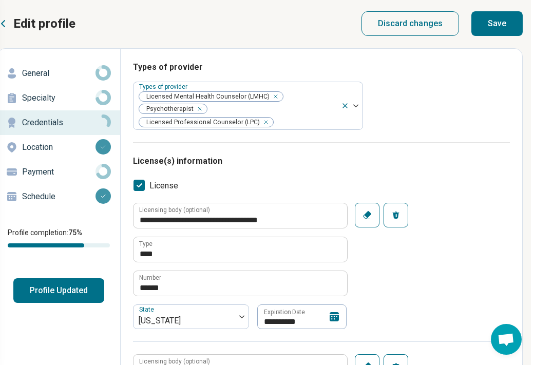
scroll to position [1, 161]
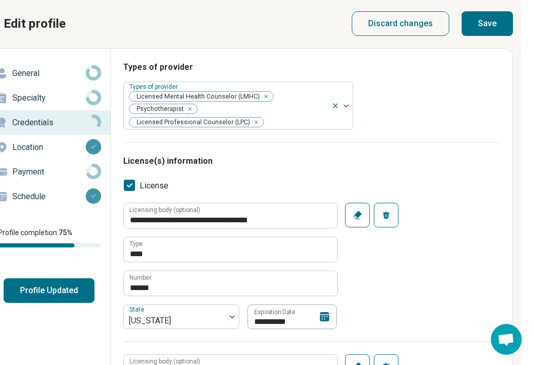
click at [465, 24] on button "Save" at bounding box center [487, 23] width 51 height 25
type textarea "*"
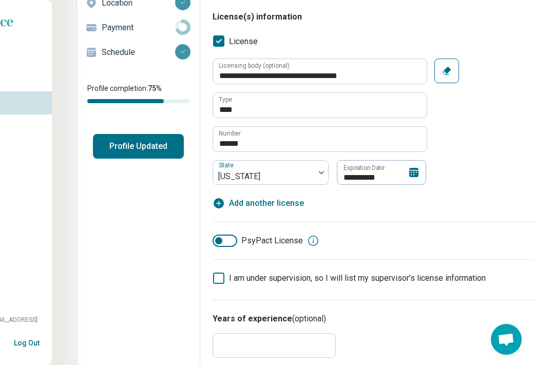
scroll to position [109, 71]
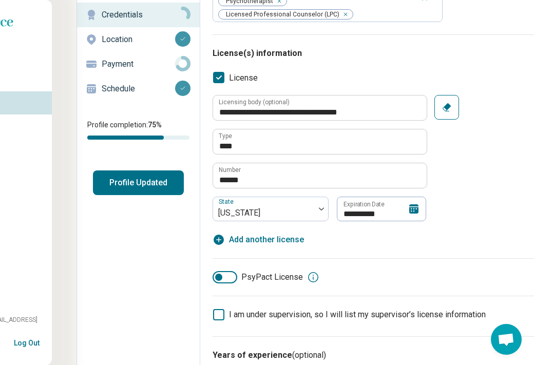
click at [280, 242] on span "Add another license" at bounding box center [266, 240] width 75 height 12
type textarea "*"
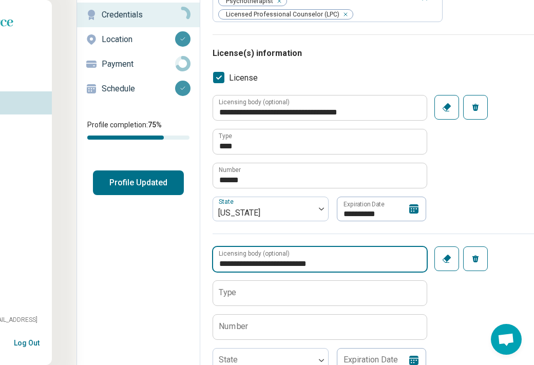
type input "**********"
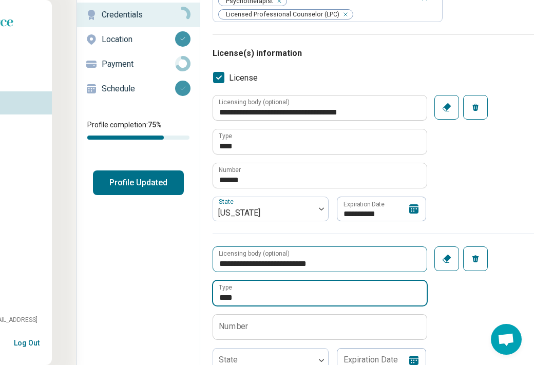
type input "****"
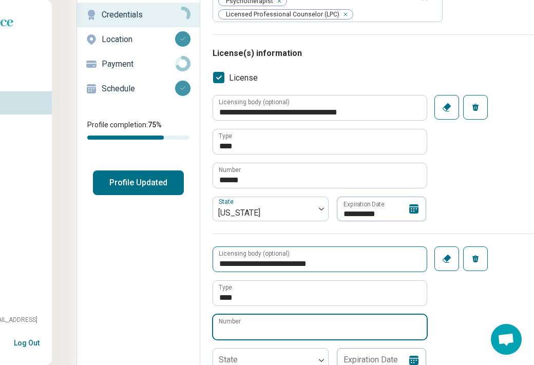
paste input "*********"
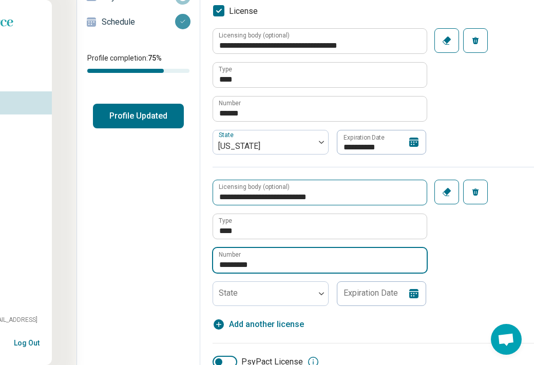
scroll to position [177, 71]
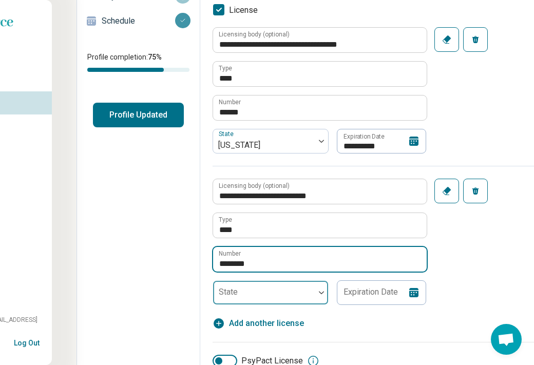
type input "********"
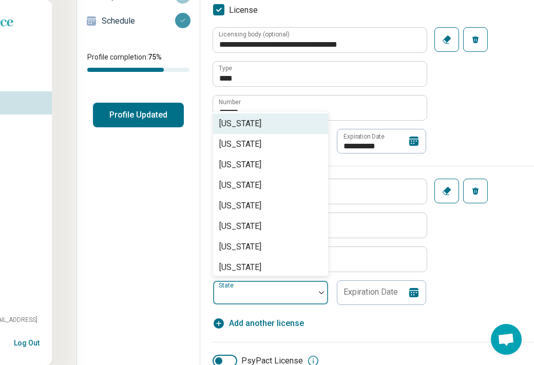
click at [294, 299] on div at bounding box center [263, 297] width 93 height 14
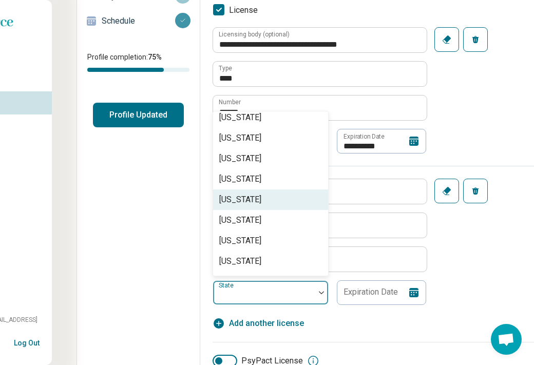
scroll to position [52, 0]
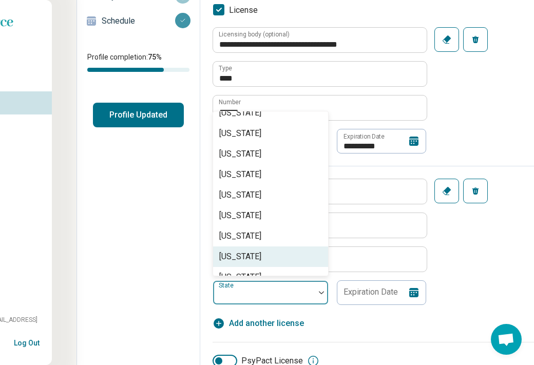
click at [272, 254] on div "[US_STATE]" at bounding box center [270, 257] width 115 height 21
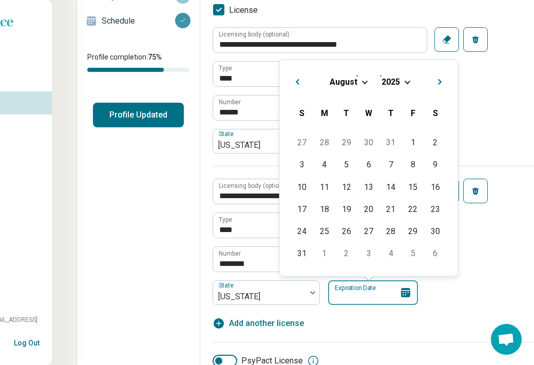
click at [374, 301] on input "Expiration Date" at bounding box center [373, 292] width 90 height 25
click at [399, 84] on span "2025" at bounding box center [391, 82] width 18 height 10
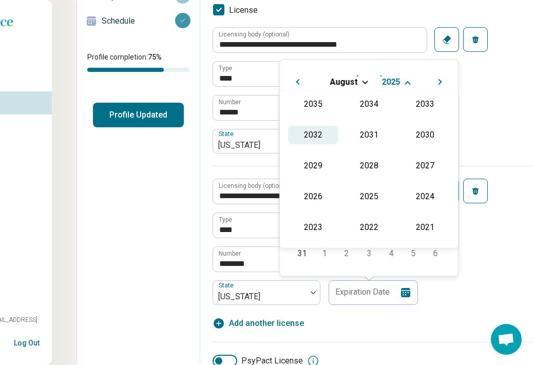
scroll to position [152, 0]
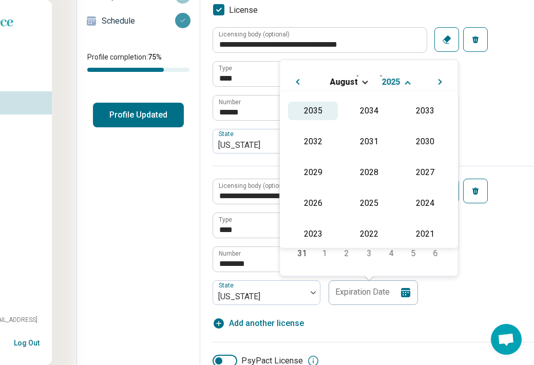
click at [301, 109] on div "2035" at bounding box center [313, 111] width 50 height 18
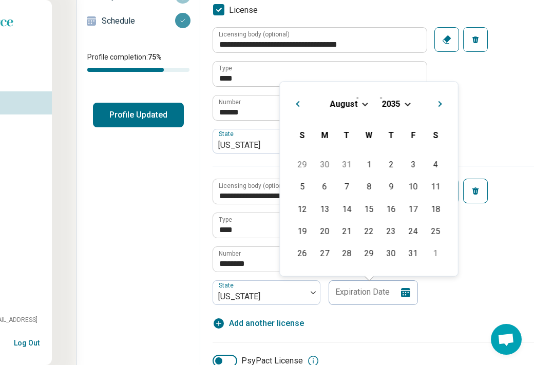
click at [340, 102] on span "August" at bounding box center [344, 104] width 28 height 10
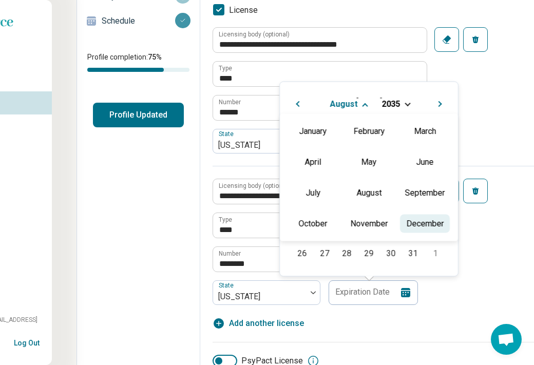
click at [430, 214] on div "December" at bounding box center [425, 223] width 50 height 18
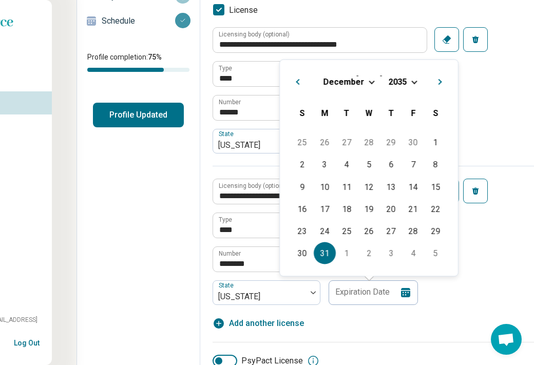
click at [326, 253] on div "31" at bounding box center [325, 253] width 22 height 22
type input "**********"
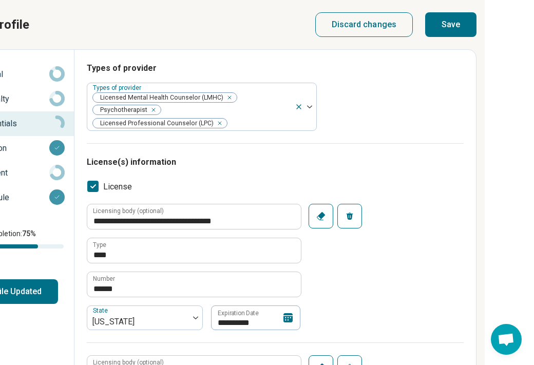
scroll to position [0, 197]
click at [454, 31] on button "Save" at bounding box center [450, 24] width 51 height 25
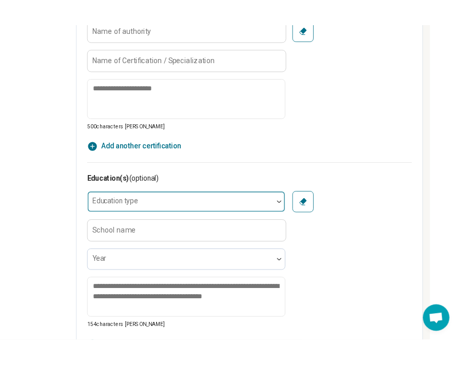
scroll to position [706, 183]
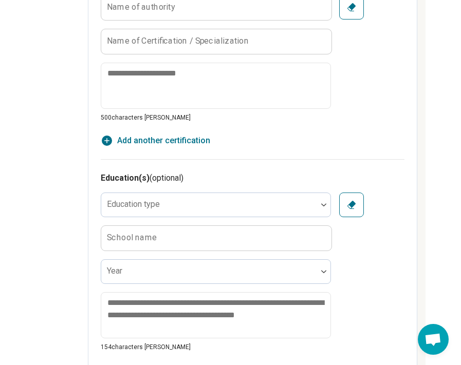
type textarea "*"
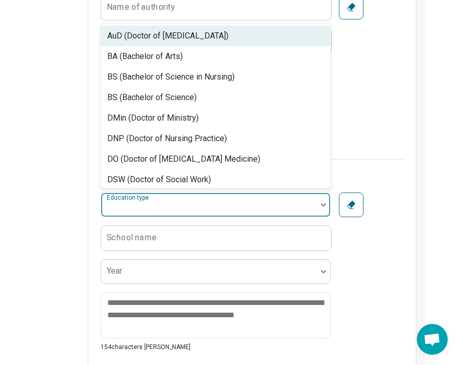
click at [155, 202] on div "Education type" at bounding box center [216, 205] width 230 height 25
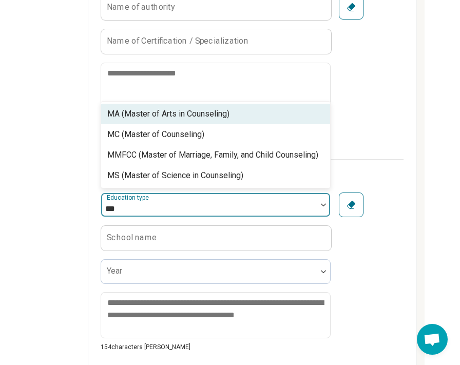
type input "****"
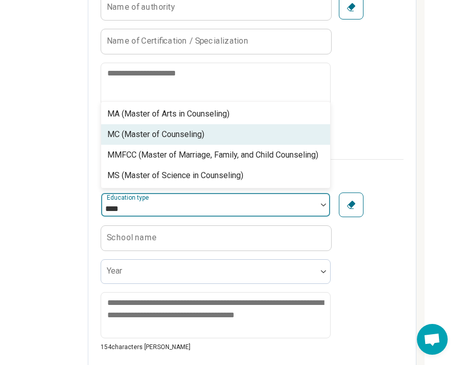
click at [179, 128] on div "MC (Master of Counseling)" at bounding box center [155, 134] width 97 height 12
type textarea "*"
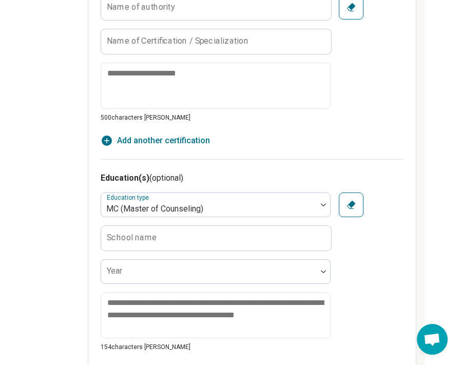
click at [149, 241] on label "School name" at bounding box center [132, 238] width 50 height 8
click at [149, 241] on input "School name" at bounding box center [216, 238] width 230 height 25
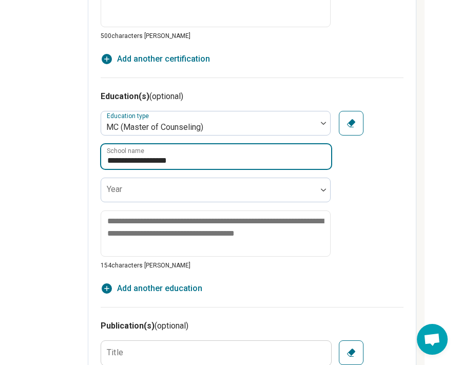
scroll to position [793, 183]
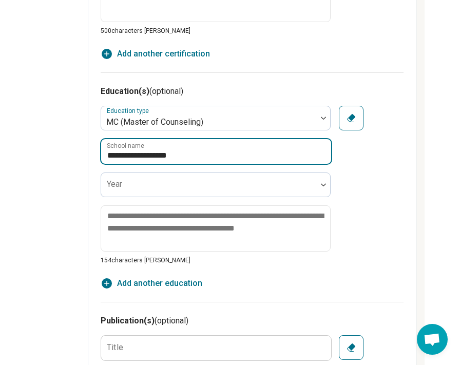
type input "**********"
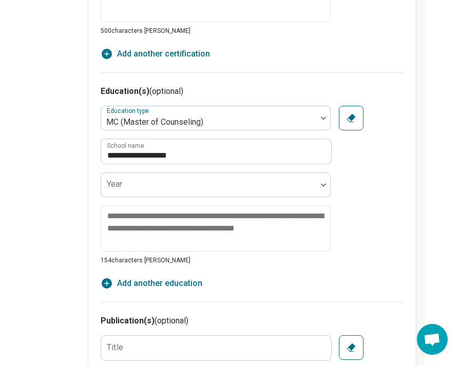
click at [120, 281] on span "Add another education" at bounding box center [159, 283] width 85 height 12
type textarea "*"
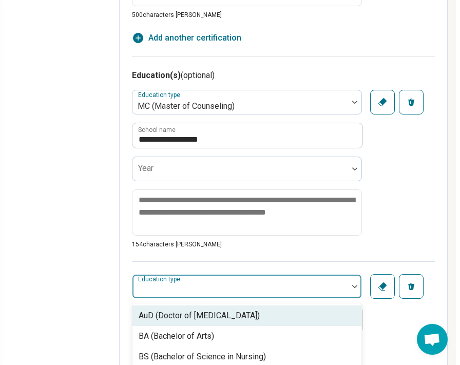
click at [135, 306] on fieldset "AuD (Doctor of Audiology), 1 of 31. 31 results available. Use Up and Down to ch…" at bounding box center [247, 353] width 230 height 159
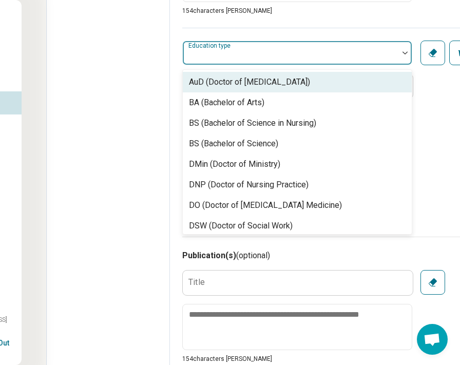
scroll to position [1045, 102]
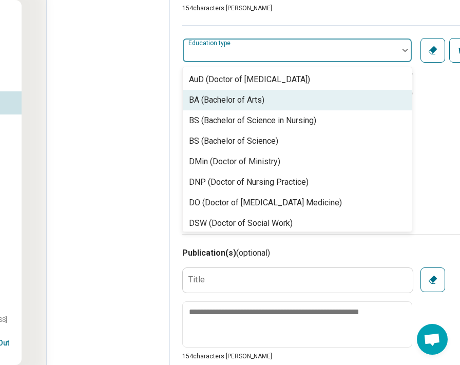
click at [260, 102] on div "BA (Bachelor of Arts)" at bounding box center [227, 100] width 76 height 12
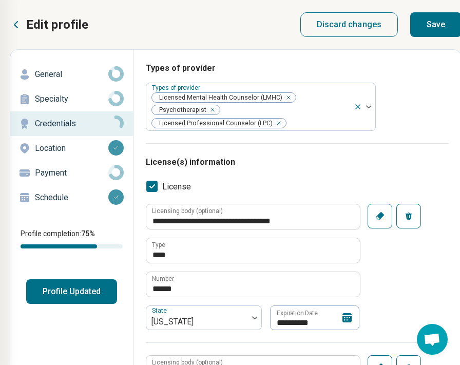
scroll to position [0, 138]
type input "**********"
click at [431, 26] on button "Save" at bounding box center [435, 24] width 51 height 25
click at [432, 26] on button "Save" at bounding box center [435, 24] width 51 height 25
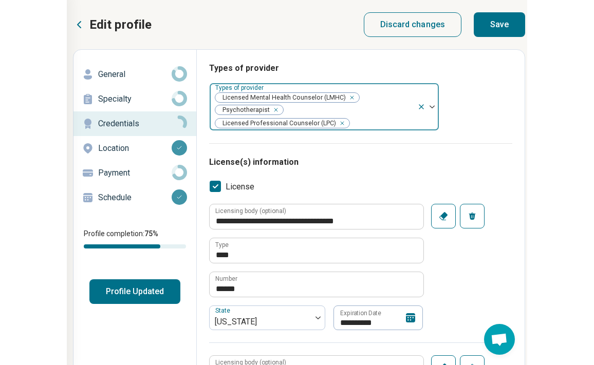
scroll to position [0, 142]
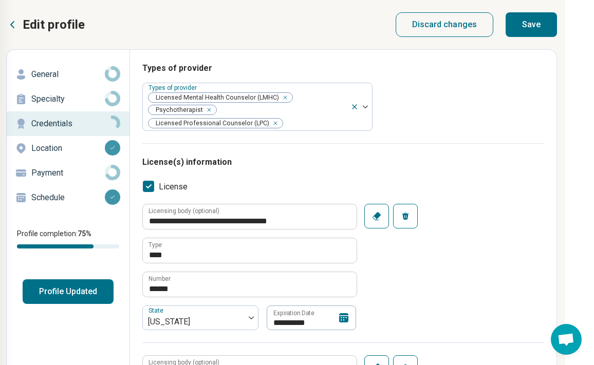
click at [522, 28] on button "Save" at bounding box center [530, 24] width 51 height 25
type textarea "*"
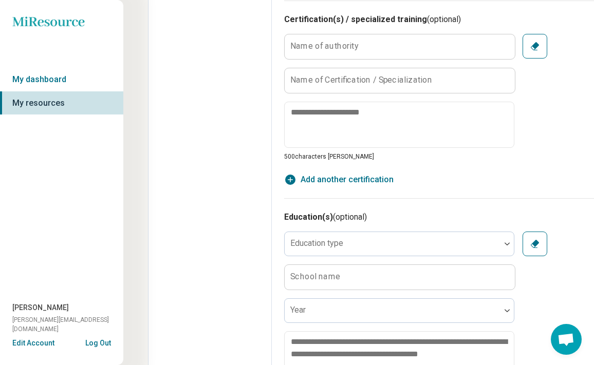
scroll to position [765, 0]
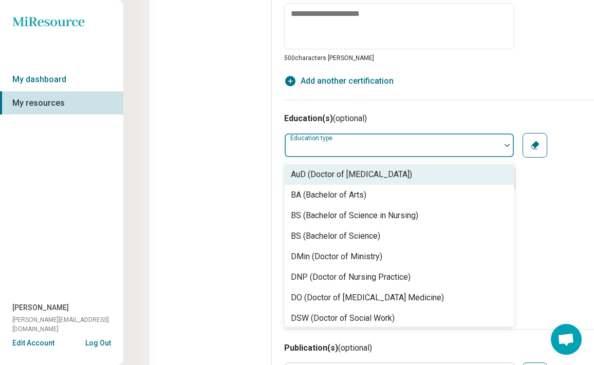
click at [333, 147] on div "Education type" at bounding box center [399, 145] width 230 height 25
type input "*"
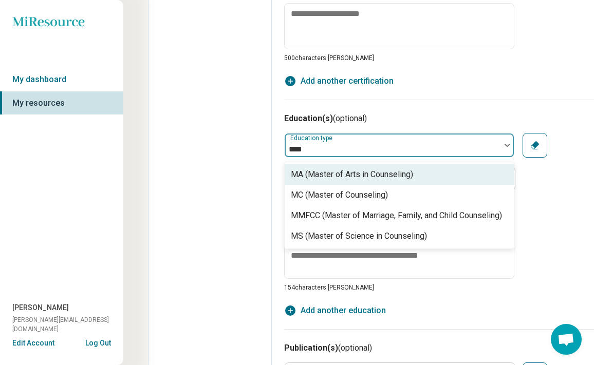
type input "*****"
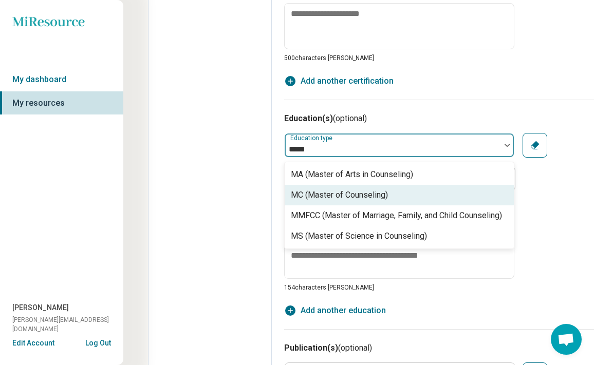
click at [355, 195] on div "MC (Master of Counseling)" at bounding box center [339, 195] width 97 height 12
type textarea "*"
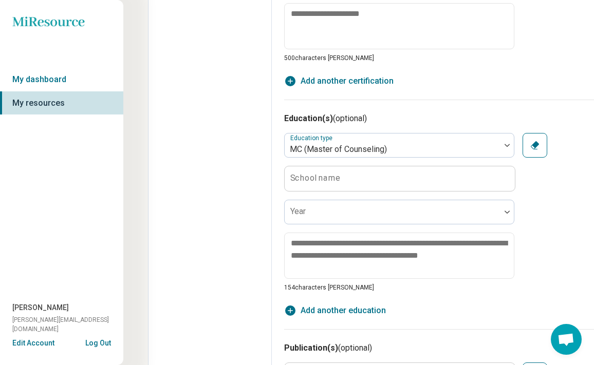
click at [338, 176] on label "School name" at bounding box center [315, 178] width 50 height 8
click at [338, 176] on input "School name" at bounding box center [400, 178] width 230 height 25
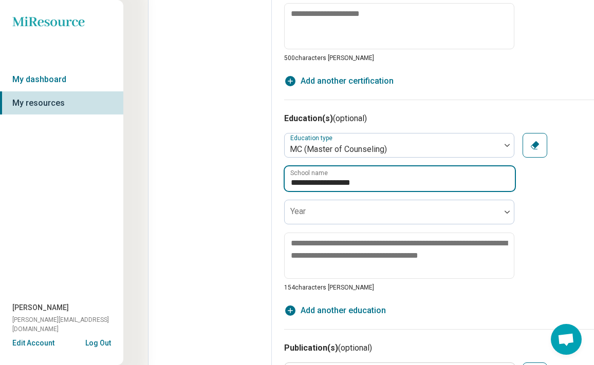
type input "**********"
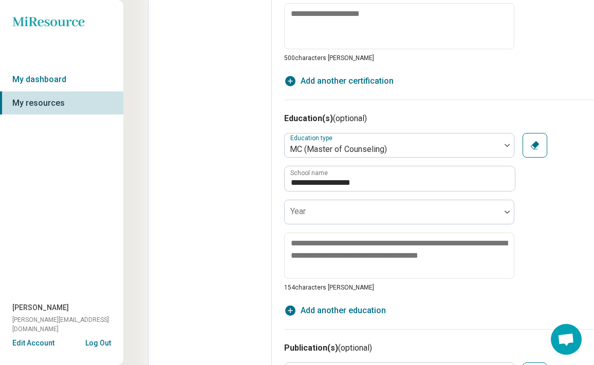
click at [325, 319] on div "**********" at bounding box center [485, 215] width 402 height 230
click at [325, 311] on span "Add another education" at bounding box center [343, 311] width 85 height 12
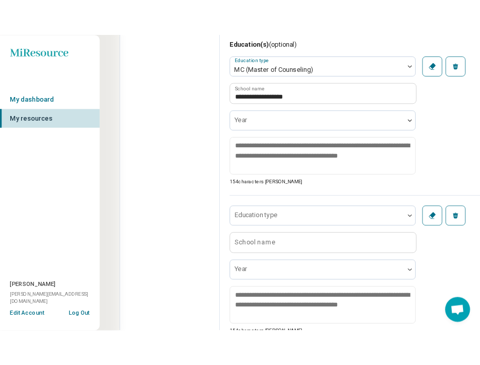
scroll to position [917, 0]
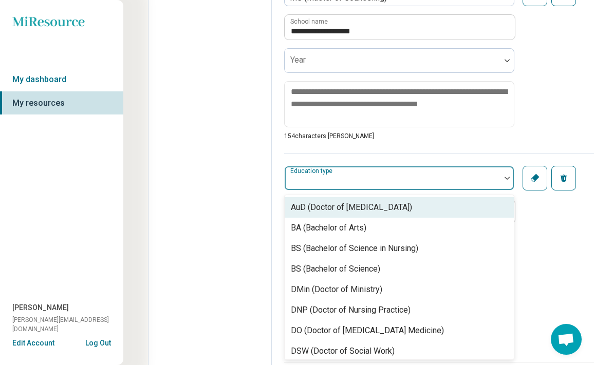
click at [324, 183] on div at bounding box center [393, 182] width 208 height 14
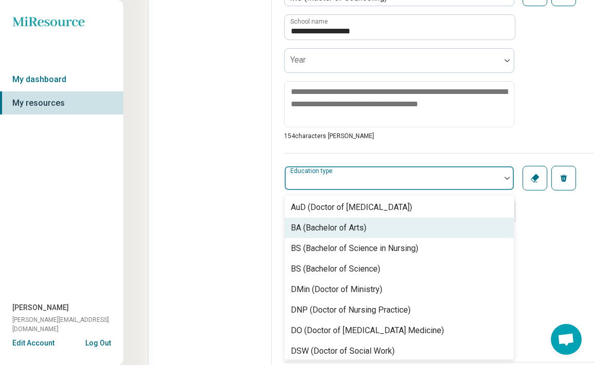
click at [332, 229] on div "BA (Bachelor of Arts)" at bounding box center [329, 228] width 76 height 12
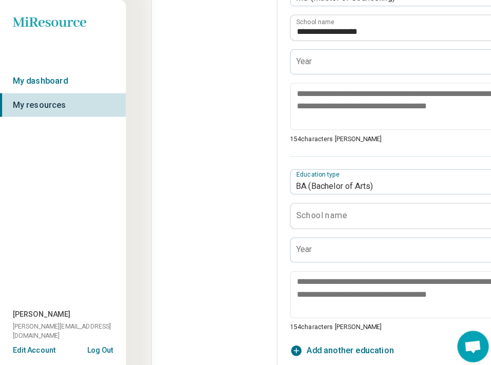
type textarea "*"
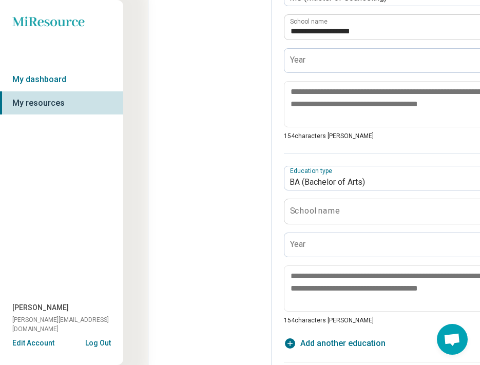
click at [299, 211] on label "School name" at bounding box center [315, 211] width 50 height 8
click at [299, 211] on input "School name" at bounding box center [400, 211] width 230 height 25
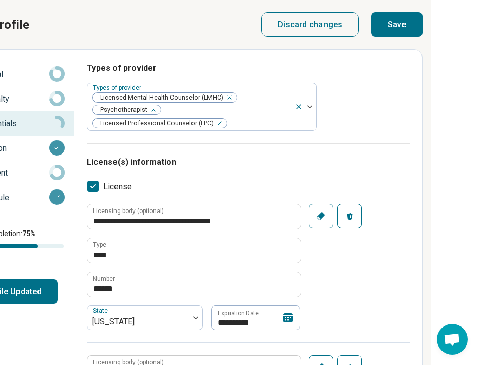
scroll to position [0, 197]
type input "**********"
click at [394, 28] on button "Save" at bounding box center [396, 24] width 51 height 25
click at [393, 23] on button "Save" at bounding box center [396, 24] width 51 height 25
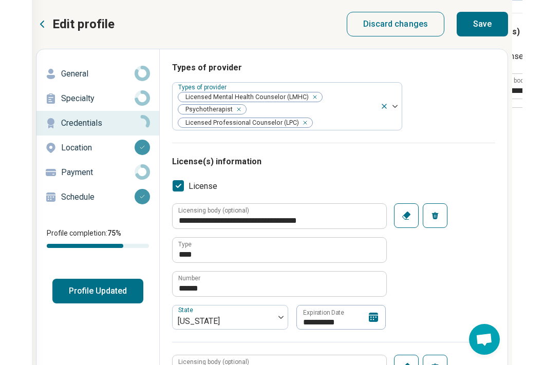
scroll to position [2, 141]
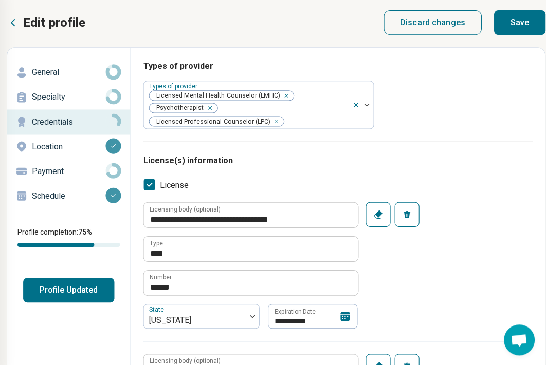
type textarea "*"
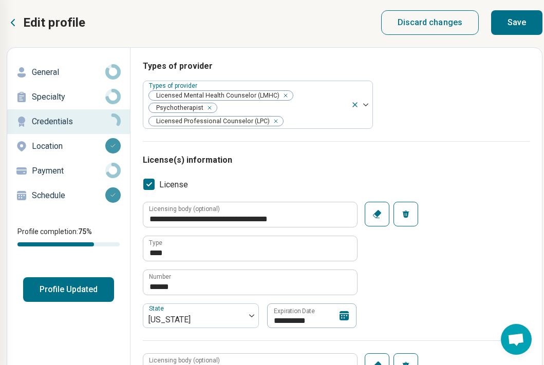
click at [65, 288] on button "Profile Updated" at bounding box center [68, 289] width 91 height 25
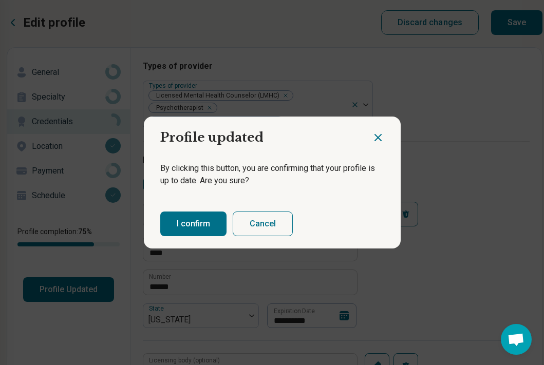
click at [195, 228] on button "I confirm" at bounding box center [193, 224] width 66 height 25
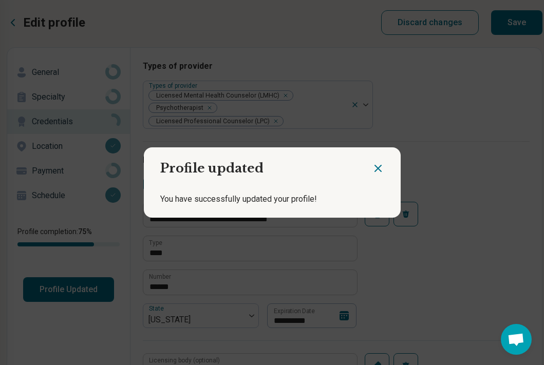
click at [379, 164] on icon "Close dialog" at bounding box center [378, 168] width 12 height 12
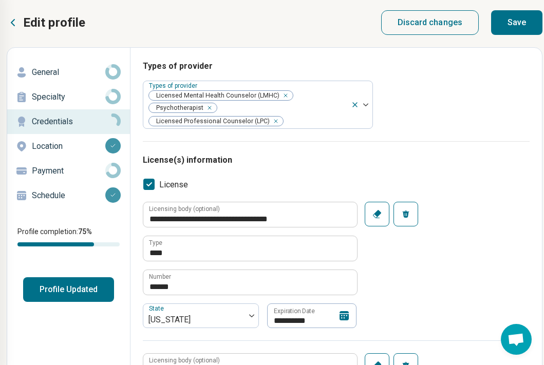
click at [102, 171] on p "Payment" at bounding box center [68, 171] width 73 height 12
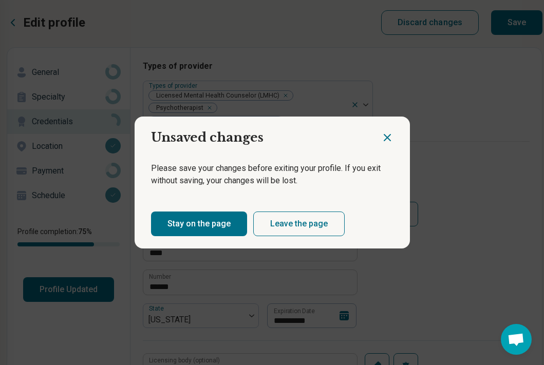
click at [266, 221] on button "Leave the page" at bounding box center [298, 224] width 91 height 25
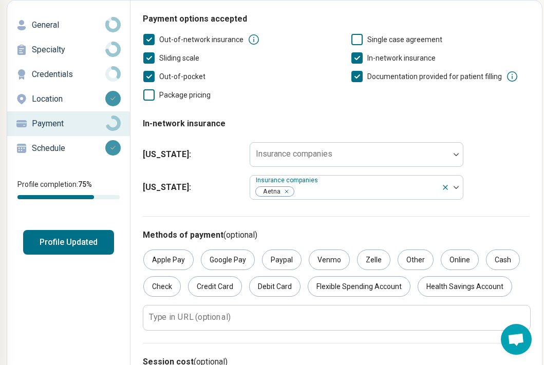
scroll to position [59, 141]
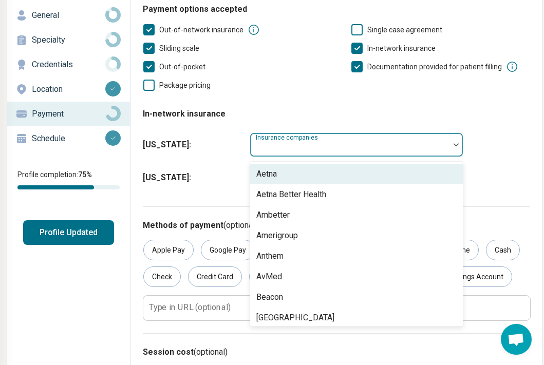
click at [322, 147] on div "Insurance companies" at bounding box center [357, 145] width 214 height 25
click at [302, 180] on div "Aetna" at bounding box center [356, 174] width 213 height 21
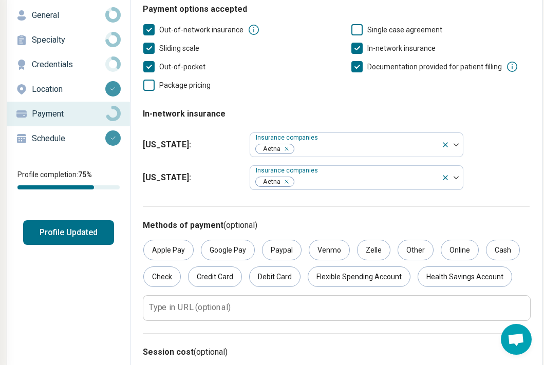
click at [216, 185] on div "New York : Insurance companies Aetna" at bounding box center [336, 177] width 387 height 33
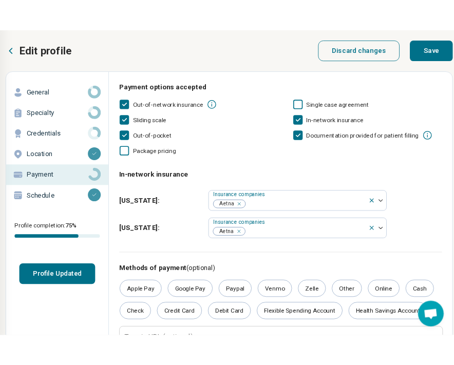
scroll to position [0, 141]
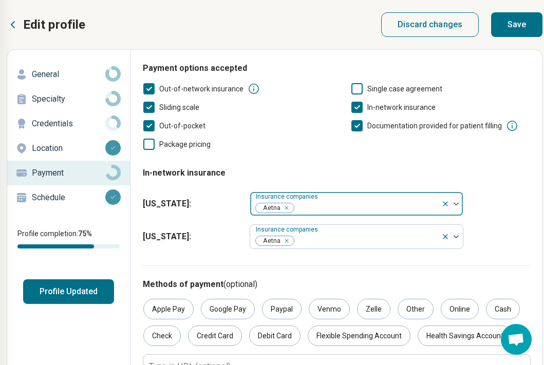
click at [333, 208] on div at bounding box center [366, 208] width 142 height 14
type input "*"
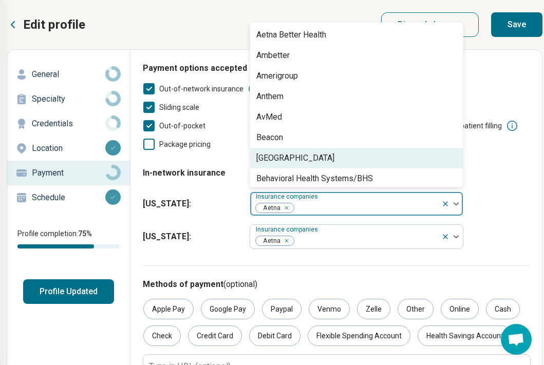
click at [211, 207] on span "Florida :" at bounding box center [192, 204] width 99 height 12
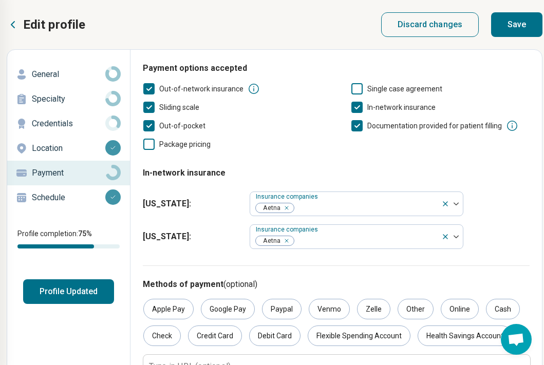
click at [81, 295] on button "Profile Updated" at bounding box center [68, 291] width 91 height 25
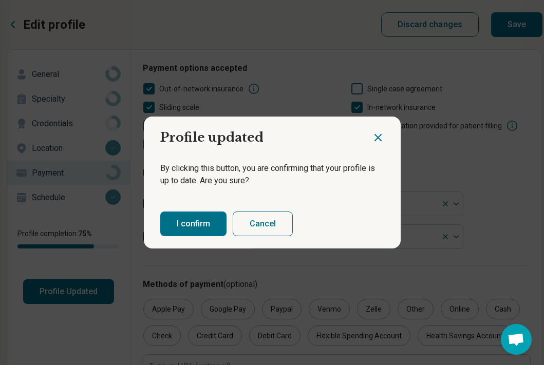
click at [271, 220] on button "Cancel" at bounding box center [263, 224] width 60 height 25
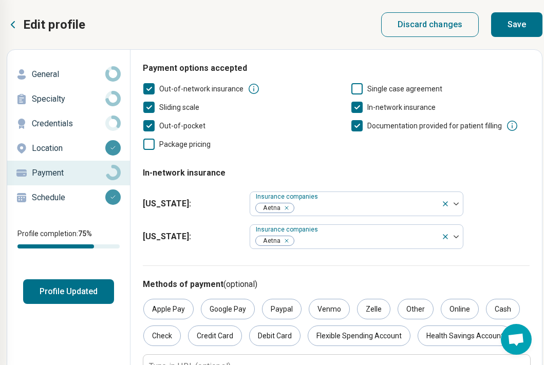
click at [517, 25] on button "Save" at bounding box center [516, 24] width 51 height 25
click at [73, 293] on button "Profile Updated" at bounding box center [68, 291] width 91 height 25
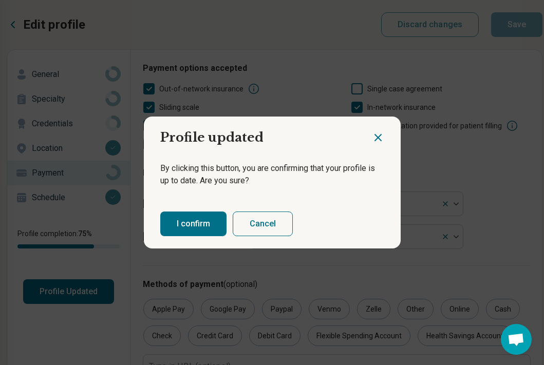
click at [199, 229] on button "I confirm" at bounding box center [193, 224] width 66 height 25
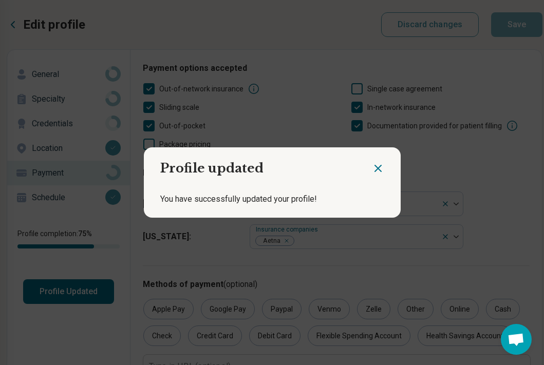
click at [375, 173] on icon "Close dialog" at bounding box center [378, 168] width 12 height 12
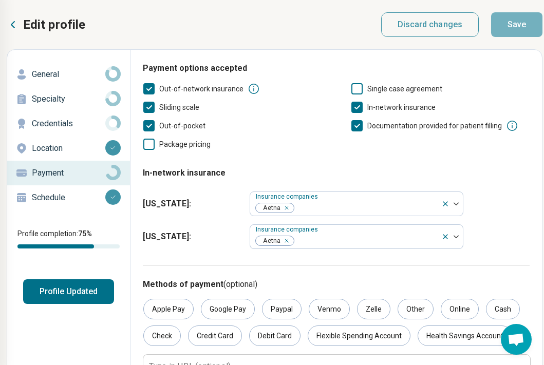
click at [63, 125] on p "Credentials" at bounding box center [68, 124] width 73 height 12
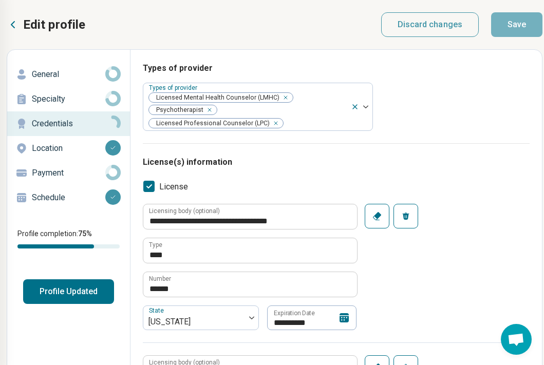
click at [53, 151] on p "Location" at bounding box center [68, 148] width 73 height 12
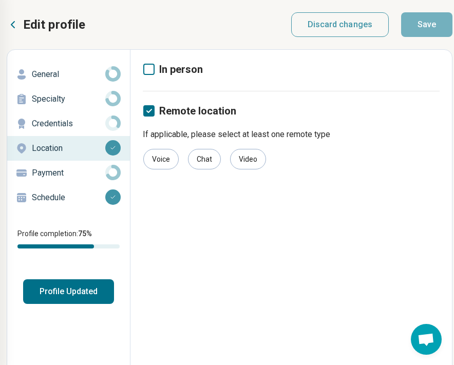
scroll to position [0, 141]
click at [51, 122] on p "Credentials" at bounding box center [68, 124] width 73 height 12
type textarea "*"
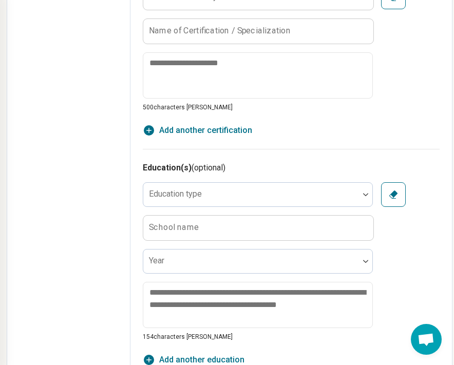
scroll to position [638, 141]
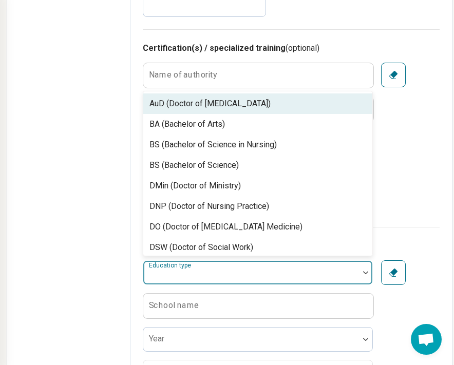
click at [179, 269] on label "Education type" at bounding box center [171, 265] width 44 height 7
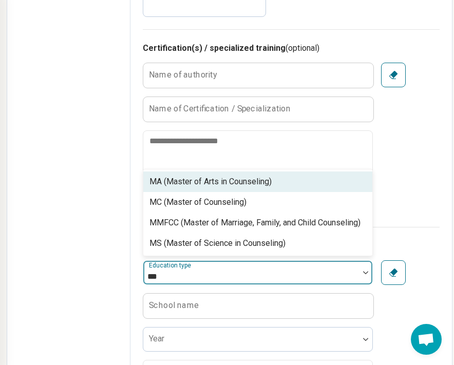
type input "****"
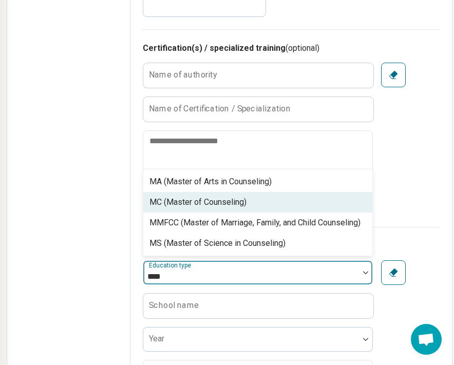
click at [232, 196] on div "MC (Master of Counseling)" at bounding box center [197, 202] width 97 height 12
type textarea "*"
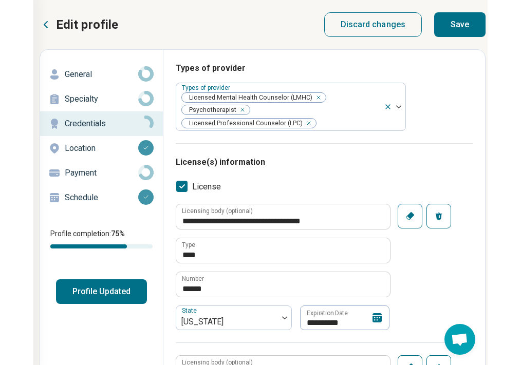
scroll to position [0, 142]
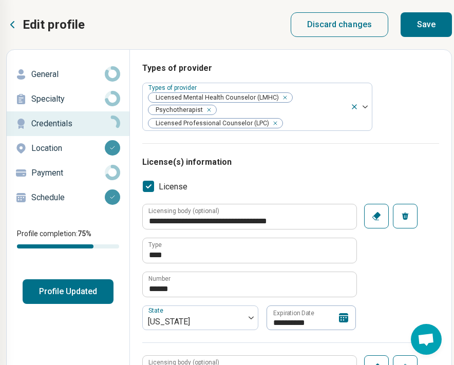
type input "**********"
click at [436, 28] on button "Save" at bounding box center [426, 24] width 51 height 25
click at [426, 27] on button "Save" at bounding box center [426, 24] width 51 height 25
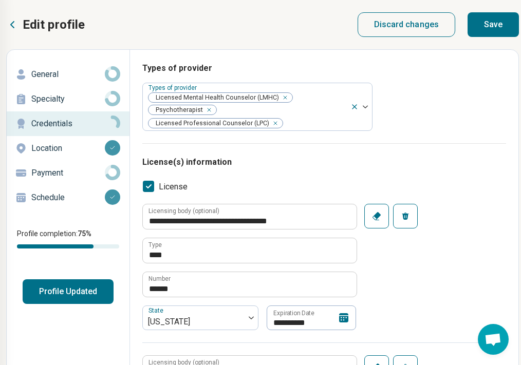
click at [84, 69] on p "General" at bounding box center [67, 74] width 73 height 12
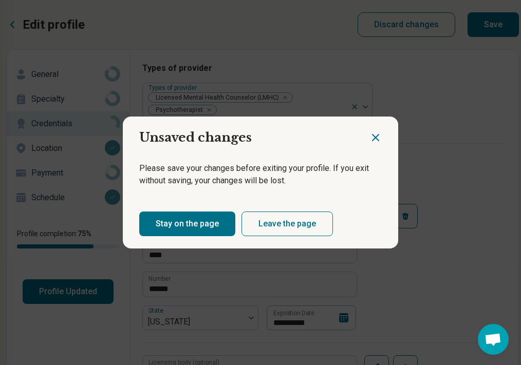
scroll to position [6, 197]
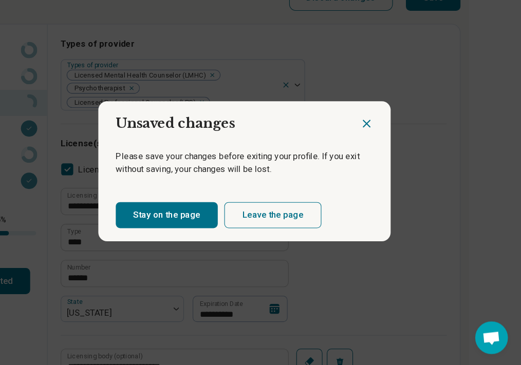
click at [241, 212] on button "Leave the page" at bounding box center [286, 224] width 91 height 25
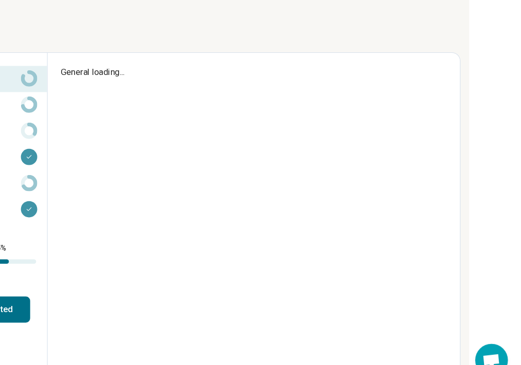
type textarea "*"
